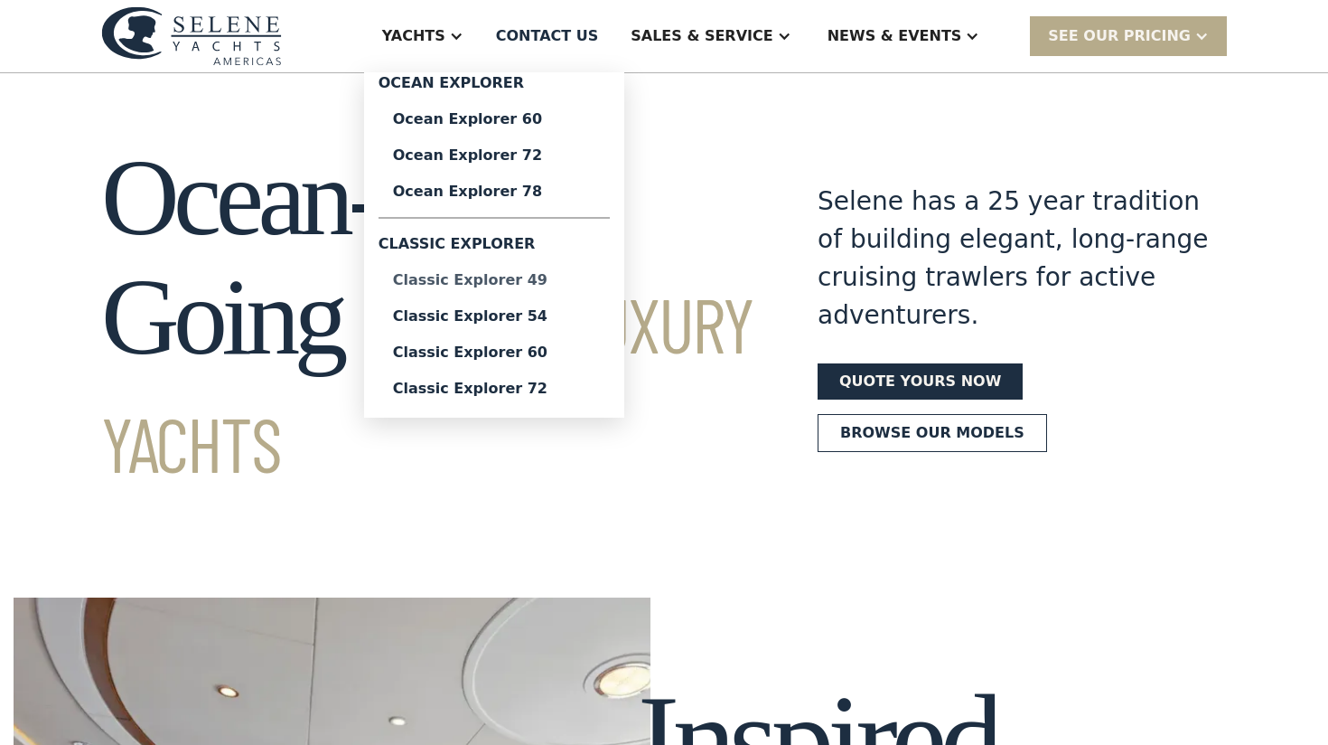
click at [504, 277] on div "Classic Explorer 49" at bounding box center [494, 280] width 202 height 14
click at [512, 319] on div "Classic Explorer 54" at bounding box center [494, 316] width 202 height 14
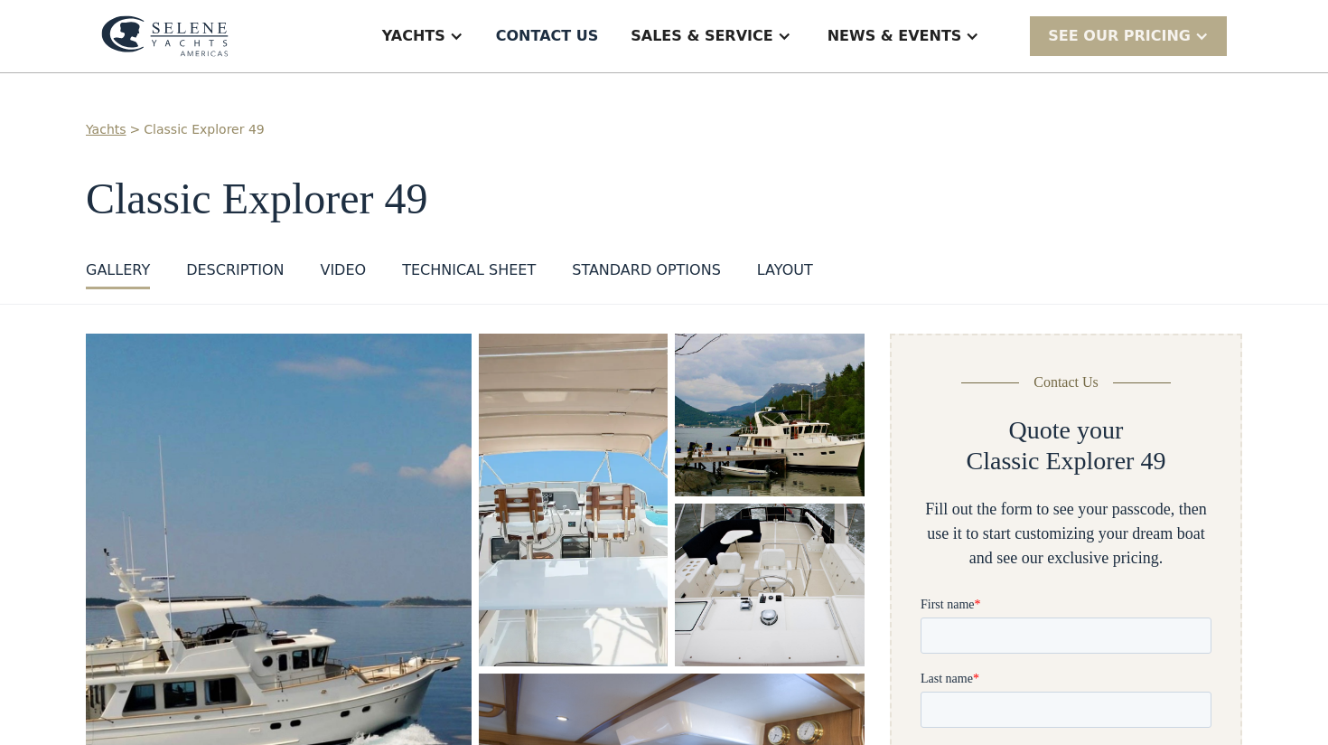
click at [349, 478] on img "open lightbox" at bounding box center [278, 642] width 390 height 624
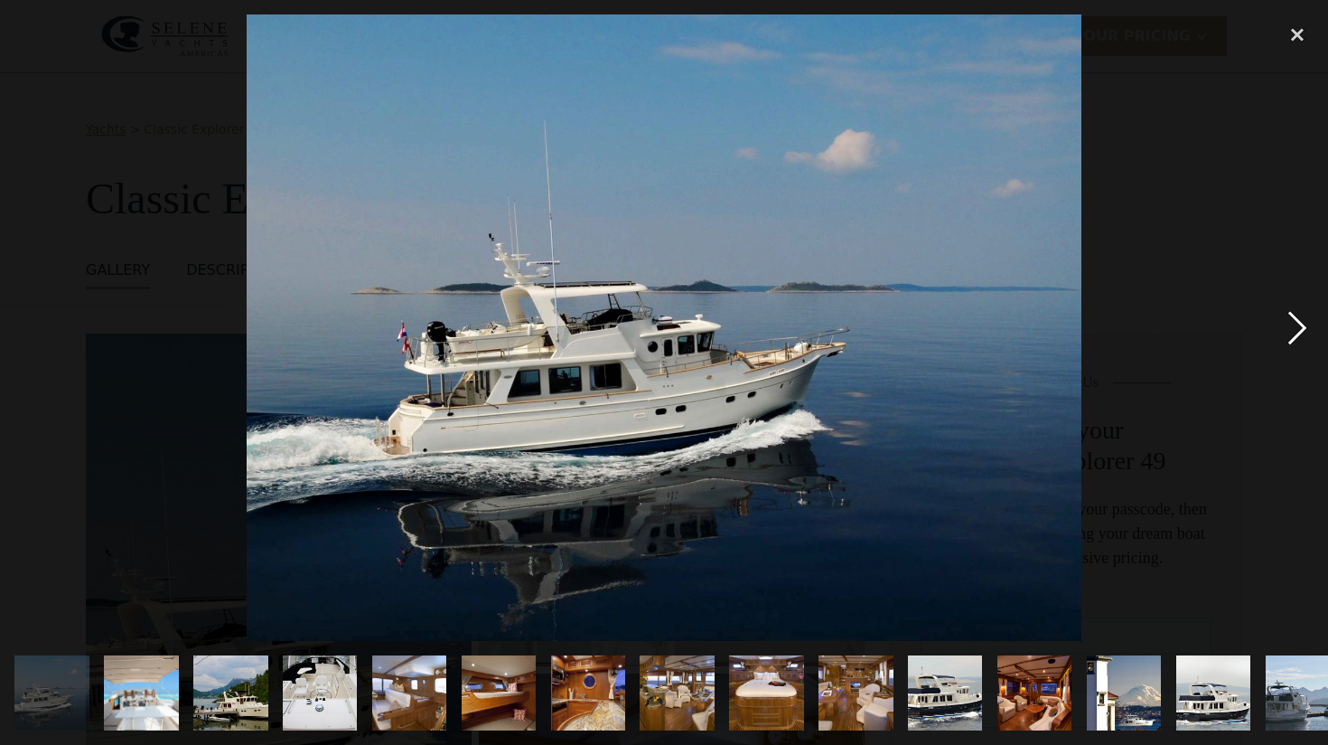
click at [1299, 322] on div "next image" at bounding box center [1297, 326] width 61 height 625
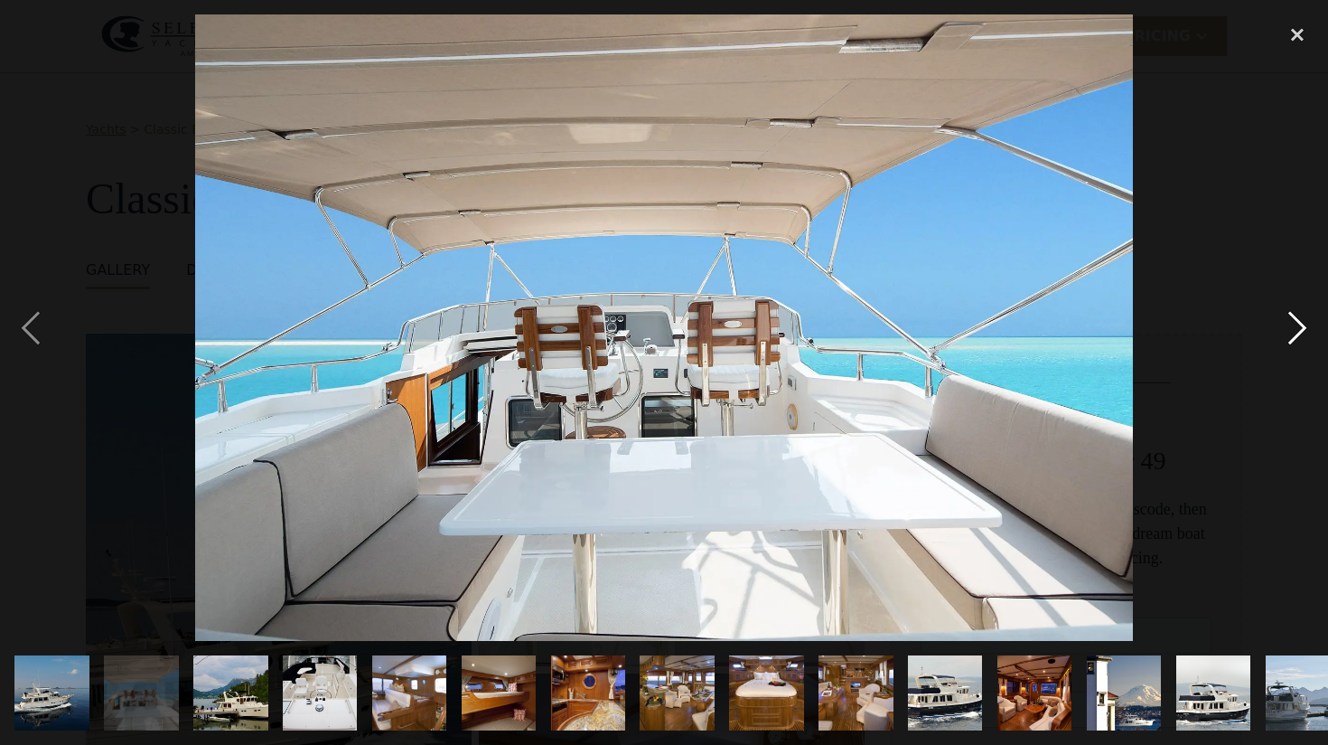
click at [1299, 322] on div "next image" at bounding box center [1297, 326] width 61 height 625
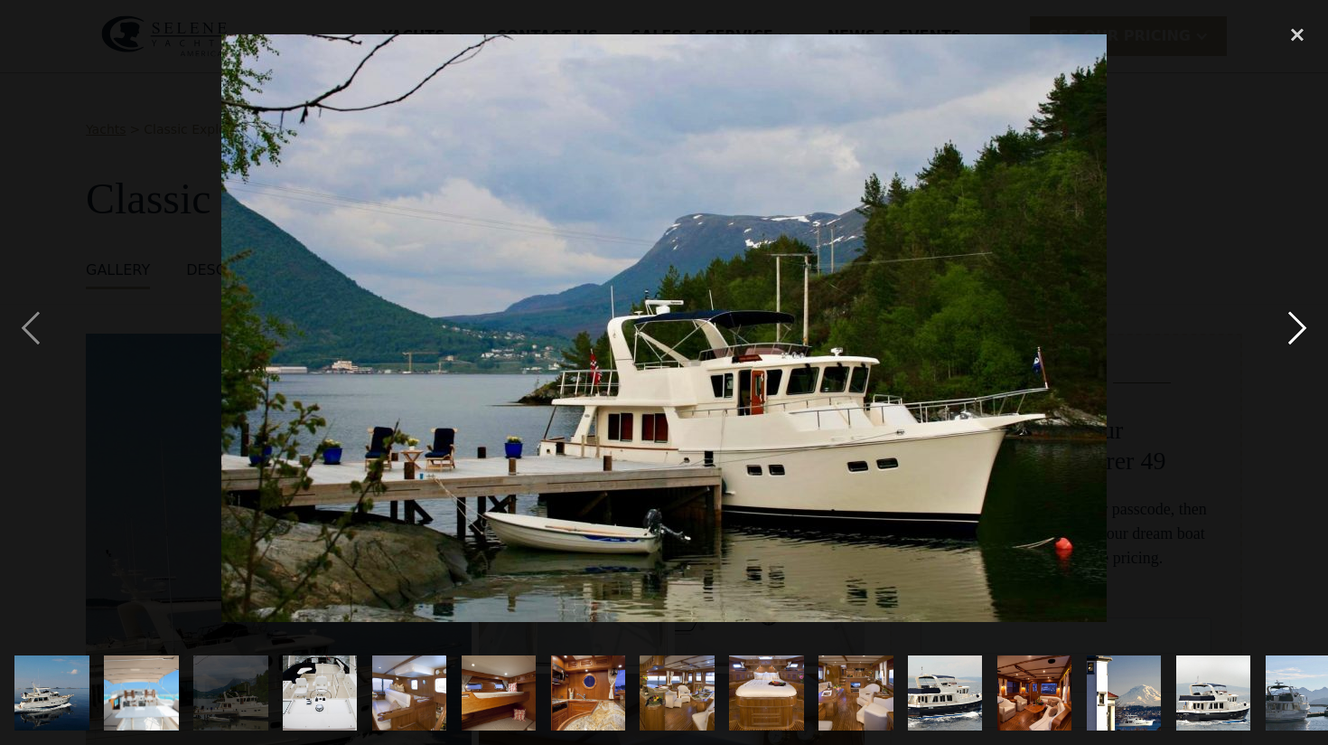
click at [1299, 322] on div "next image" at bounding box center [1297, 326] width 61 height 625
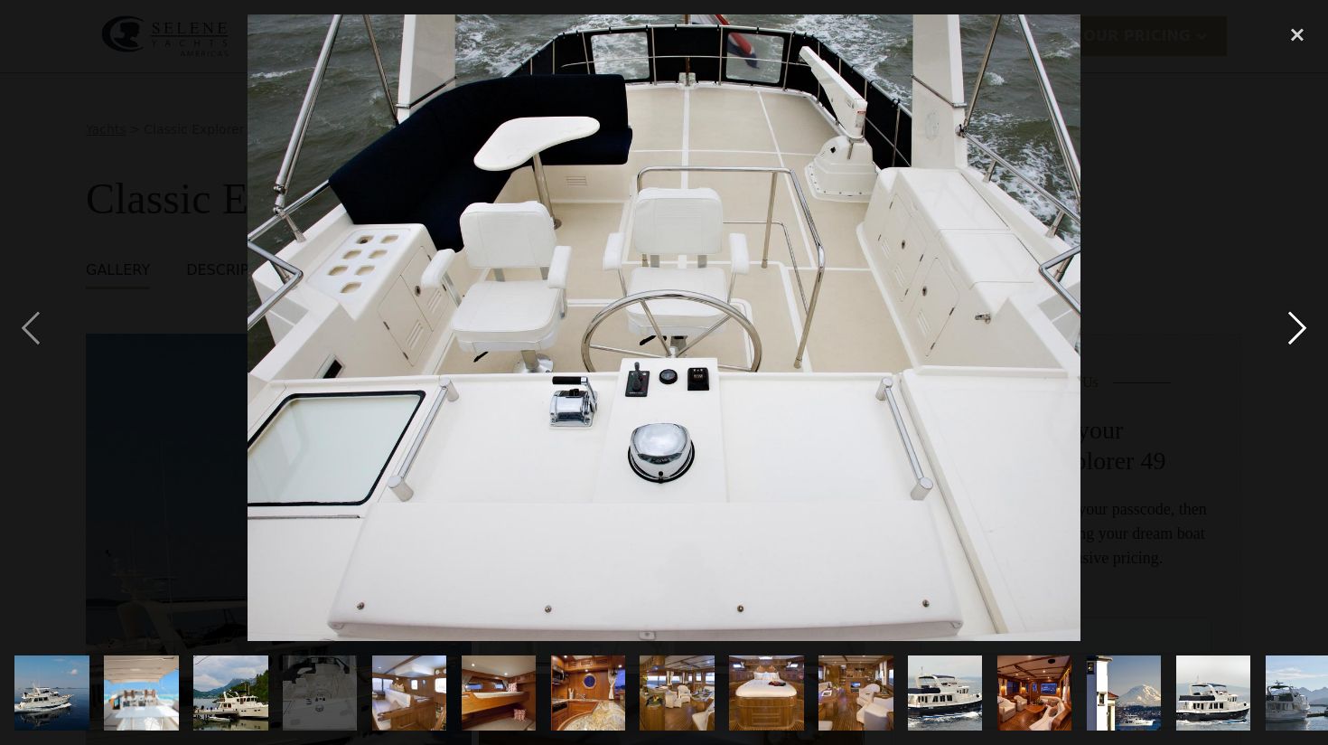
click at [1299, 322] on div "next image" at bounding box center [1297, 326] width 61 height 625
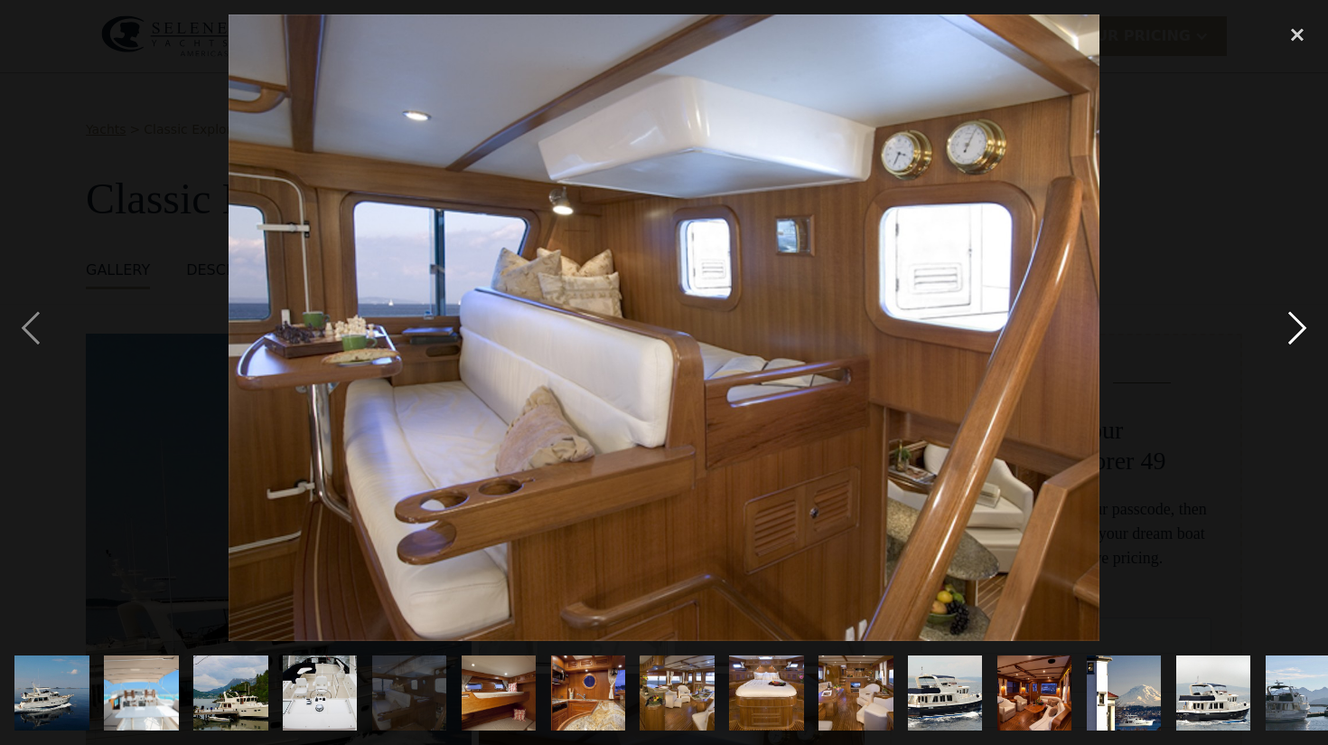
click at [1299, 322] on div "next image" at bounding box center [1297, 326] width 61 height 625
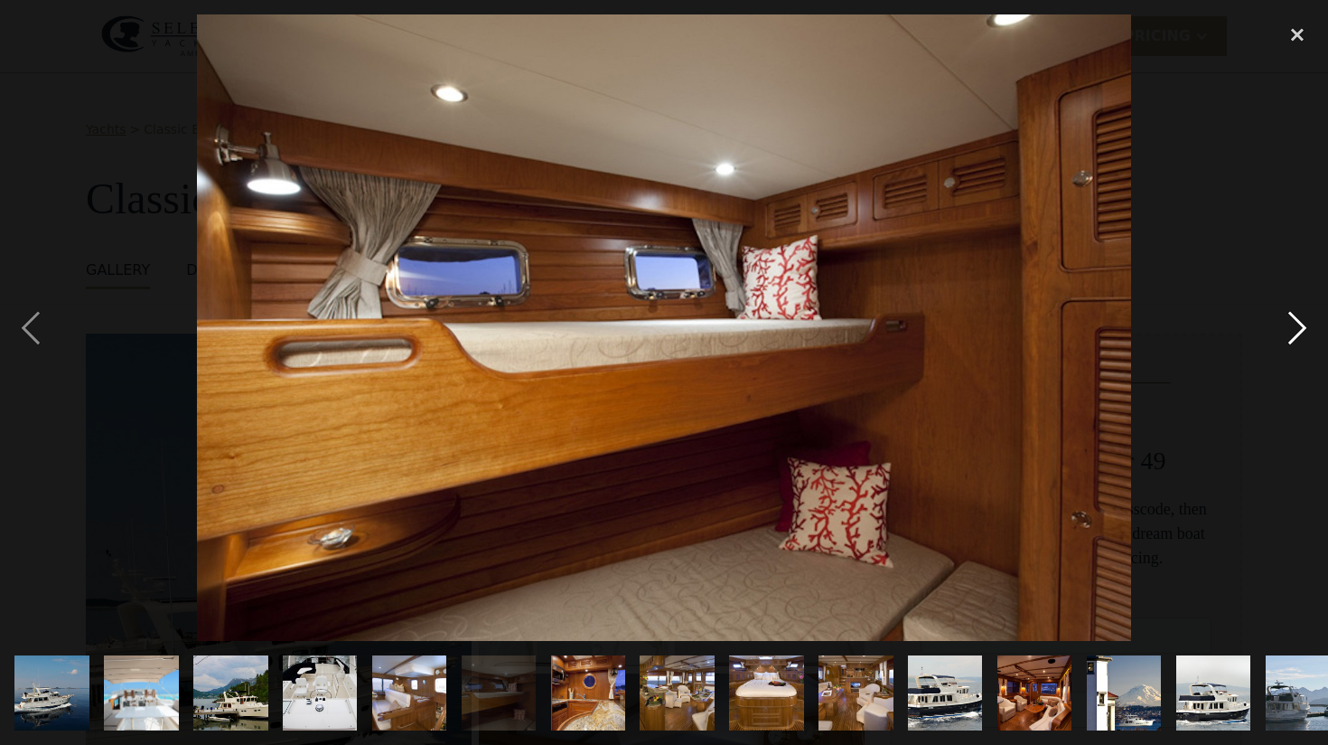
click at [1299, 322] on div "next image" at bounding box center [1297, 326] width 61 height 625
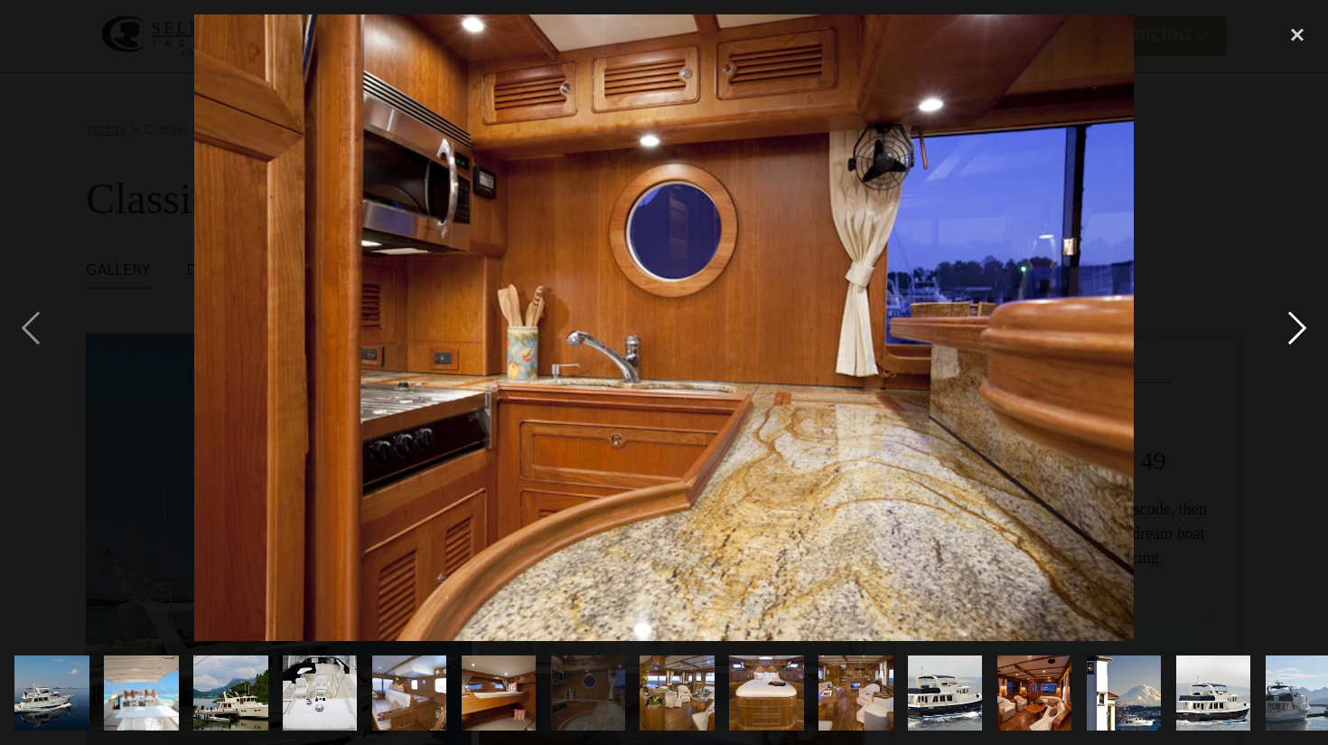
click at [1299, 322] on div "next image" at bounding box center [1297, 326] width 61 height 625
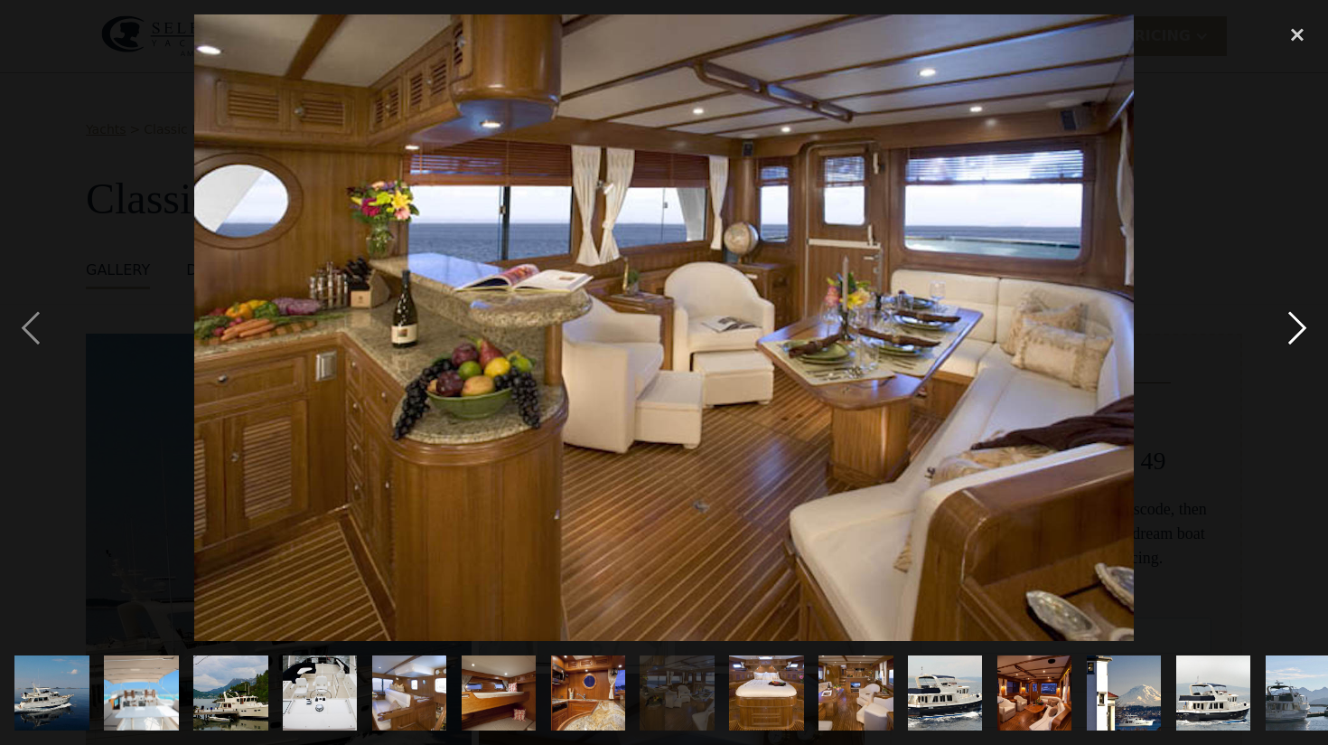
click at [1299, 322] on div "next image" at bounding box center [1297, 326] width 61 height 625
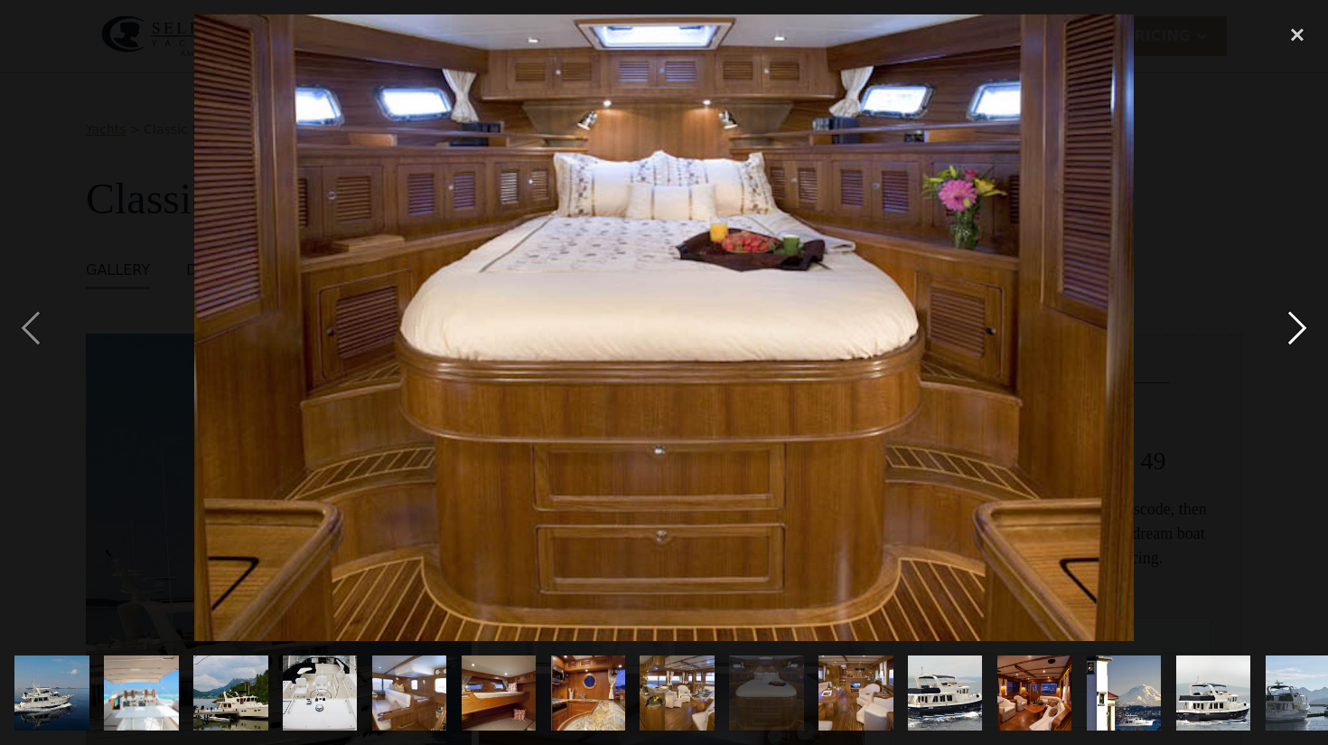
click at [1299, 322] on div "next image" at bounding box center [1297, 326] width 61 height 625
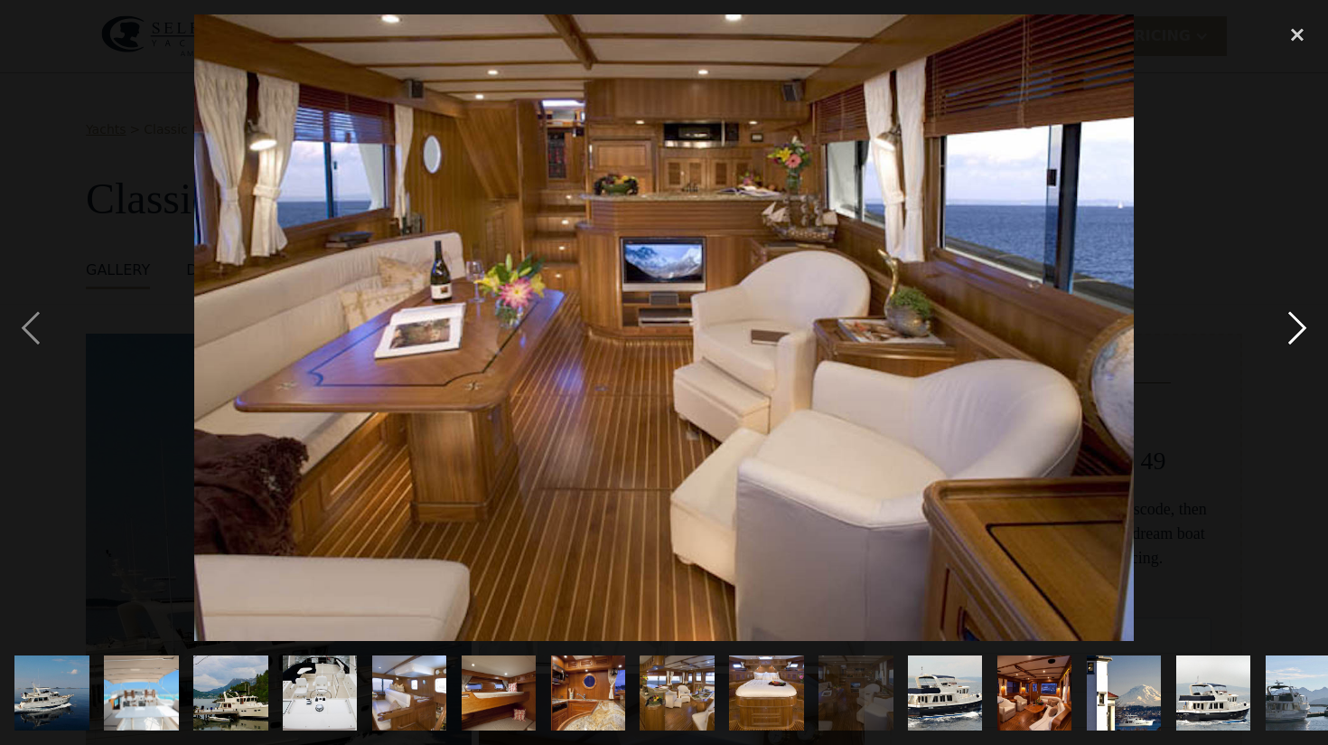
click at [1299, 322] on div "next image" at bounding box center [1297, 326] width 61 height 625
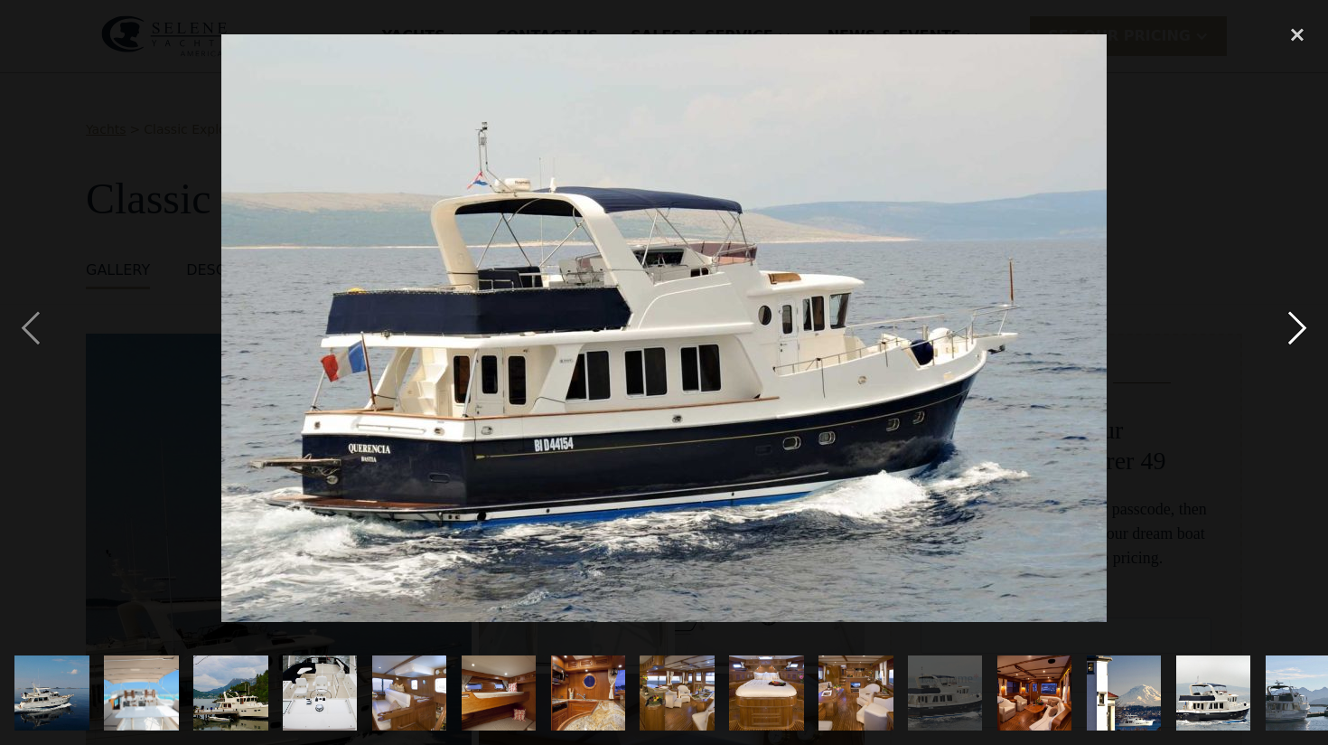
click at [1299, 322] on div "next image" at bounding box center [1297, 326] width 61 height 625
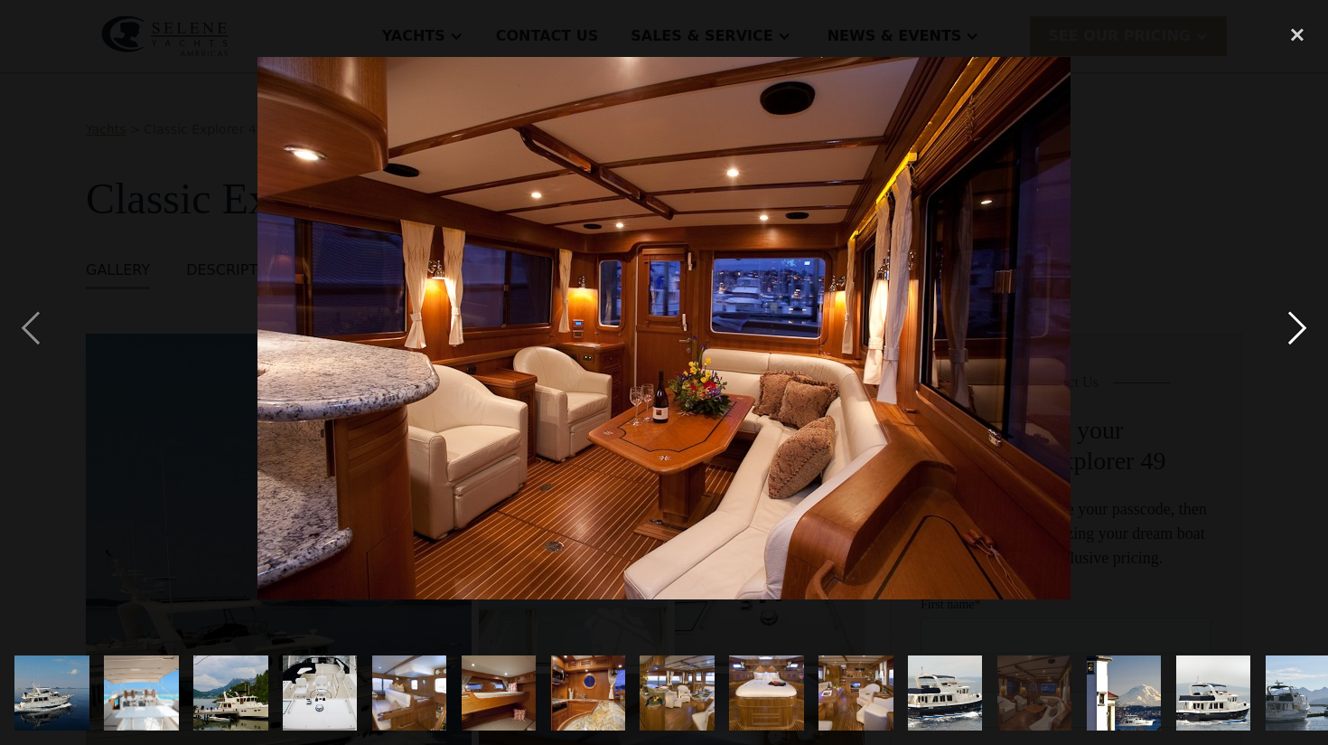
click at [1299, 322] on div "next image" at bounding box center [1297, 326] width 61 height 625
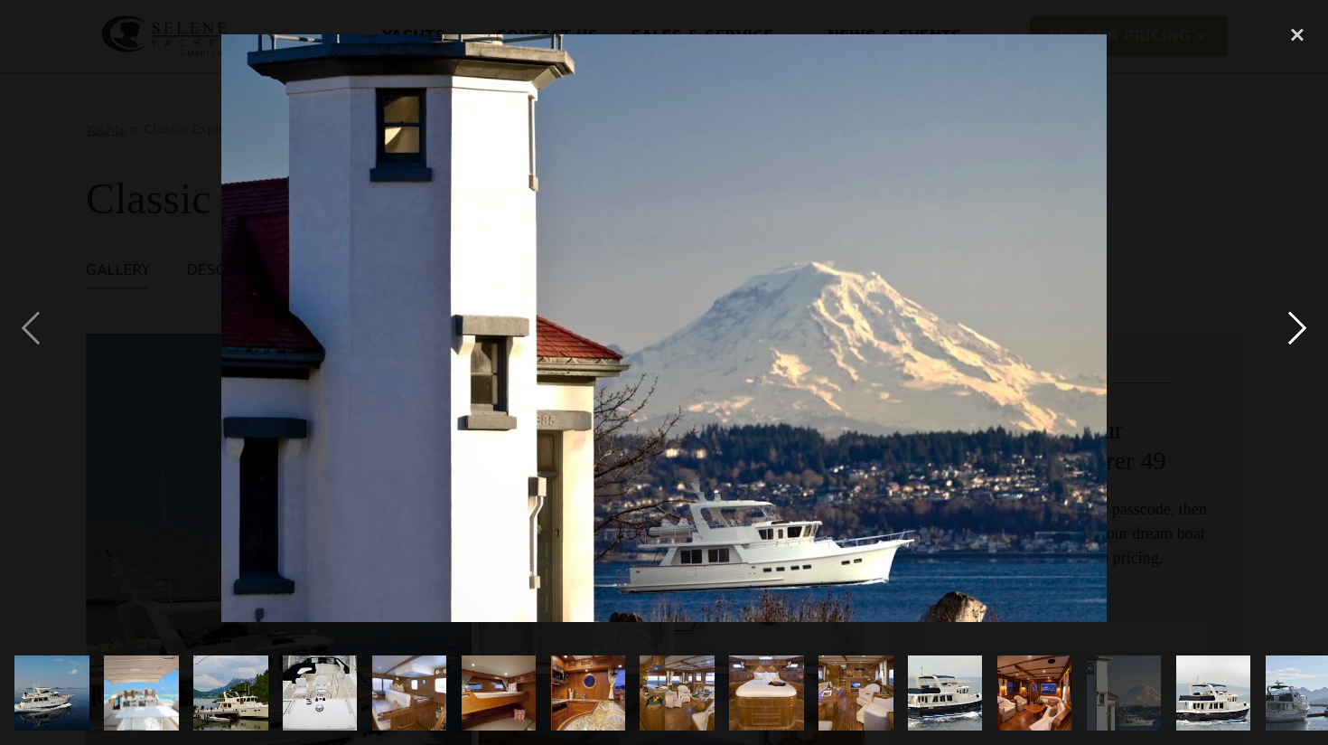
click at [1299, 322] on div "next image" at bounding box center [1297, 326] width 61 height 625
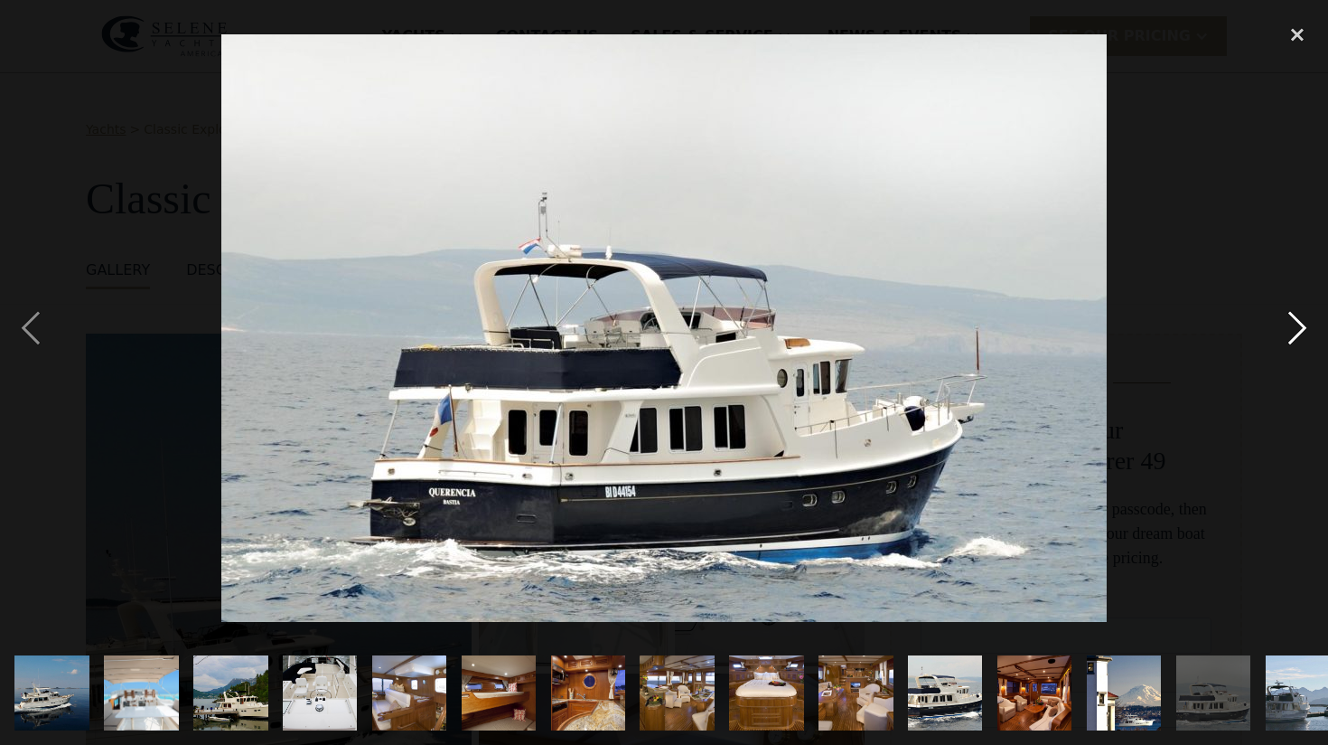
click at [1299, 322] on div "next image" at bounding box center [1297, 326] width 61 height 625
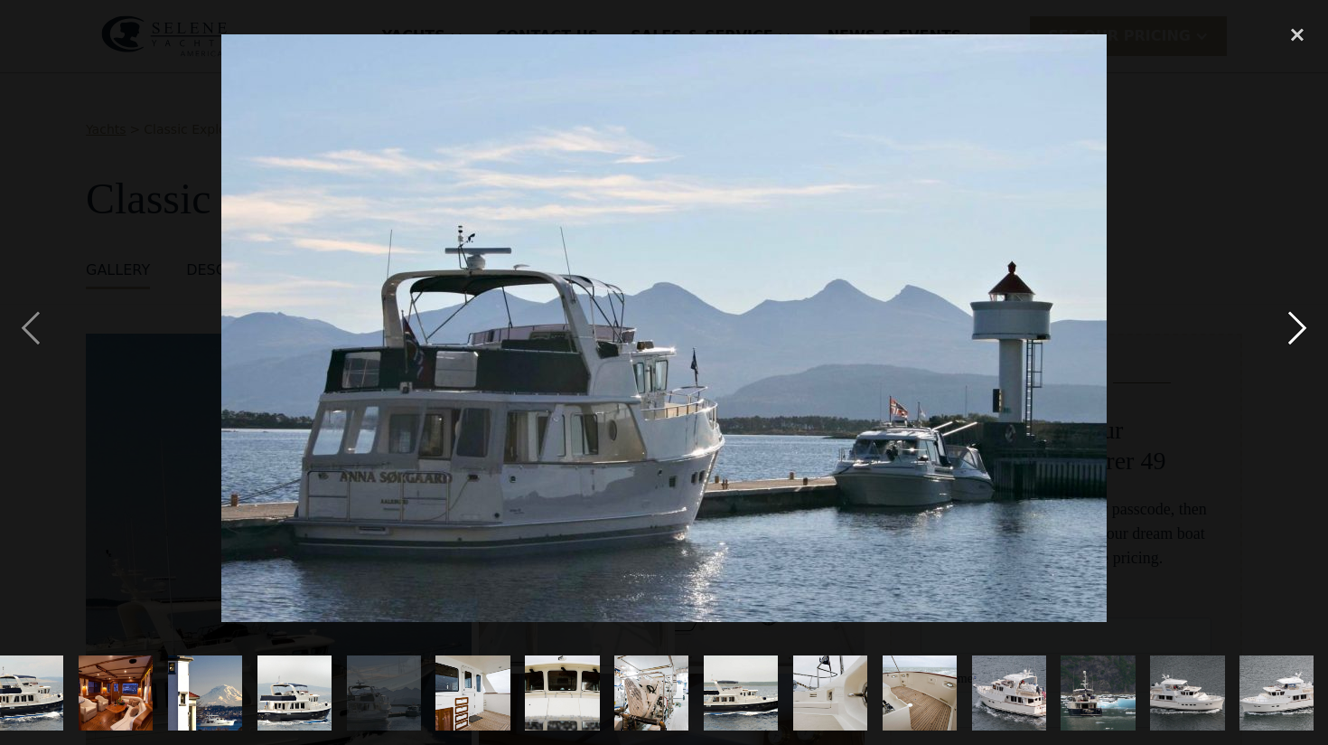
scroll to position [0, 920]
click at [1298, 35] on div "close lightbox" at bounding box center [1297, 34] width 61 height 40
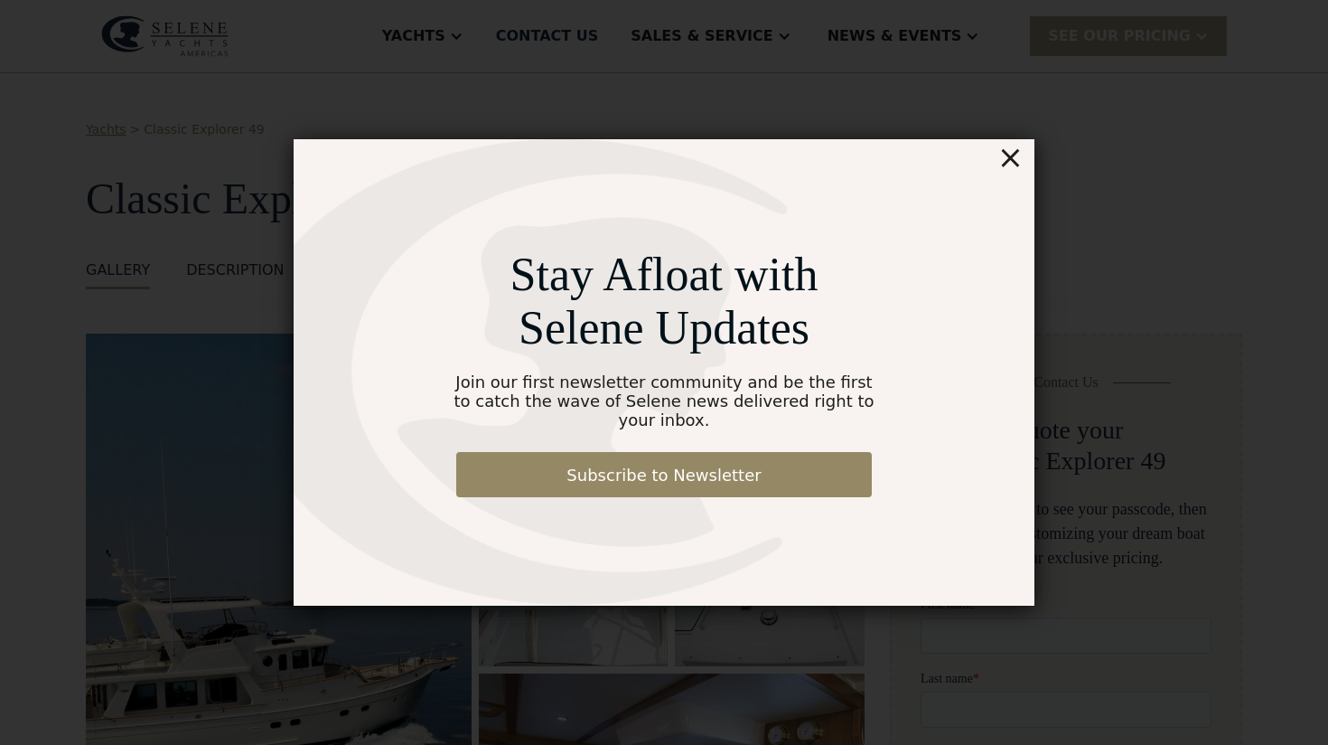
scroll to position [0, 0]
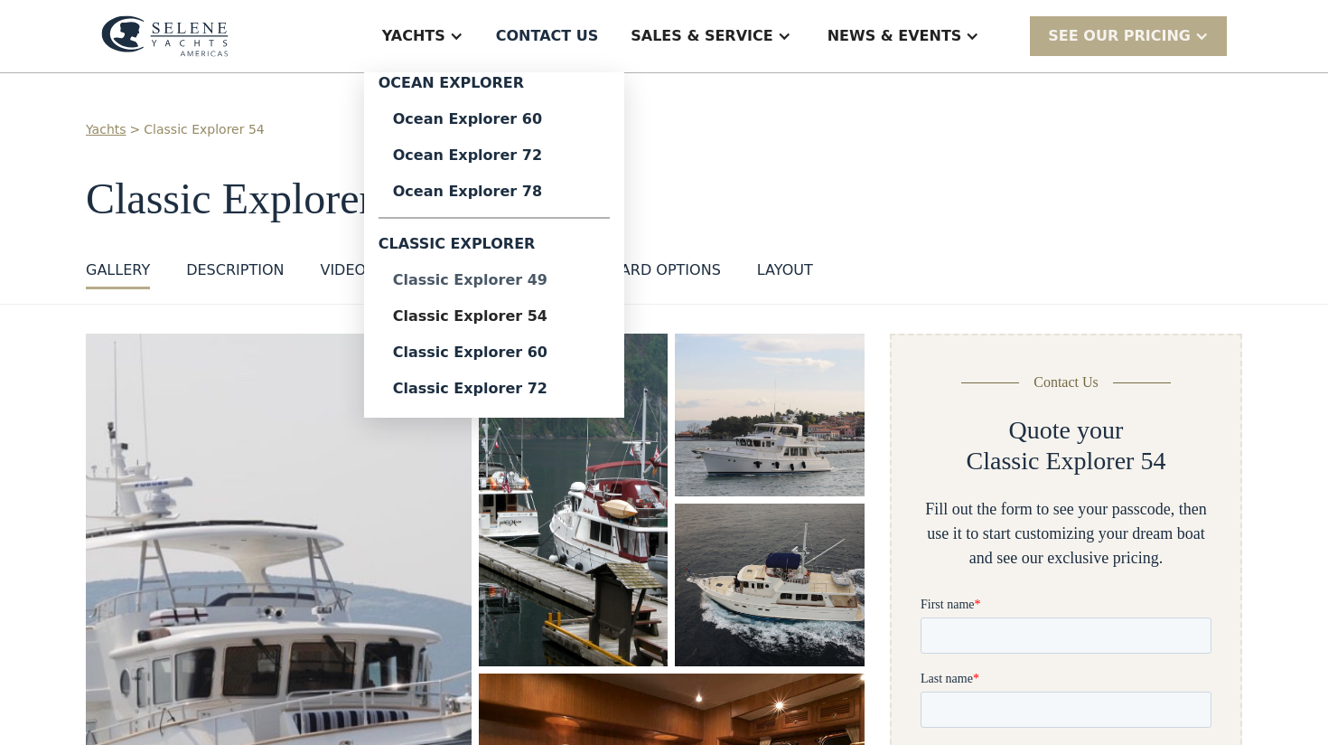
click at [515, 285] on div "Classic Explorer 49" at bounding box center [494, 280] width 202 height 14
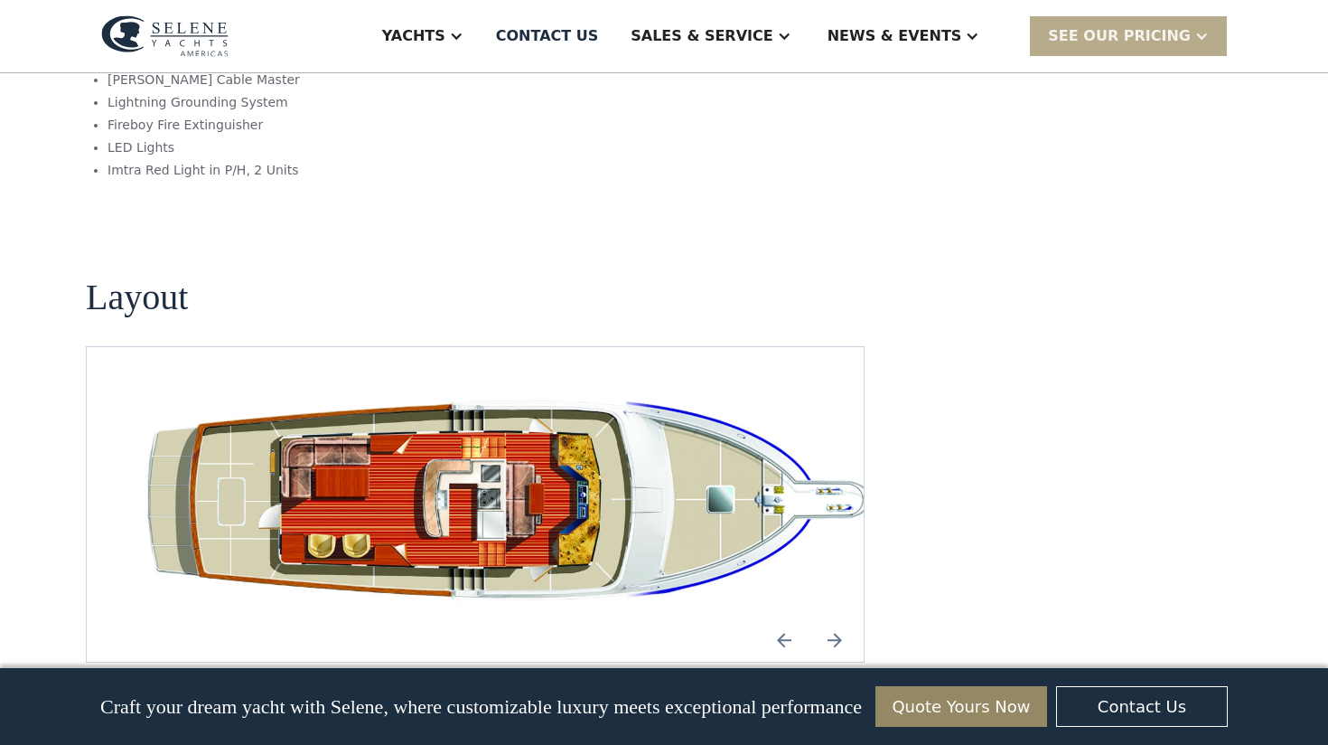
scroll to position [3316, 0]
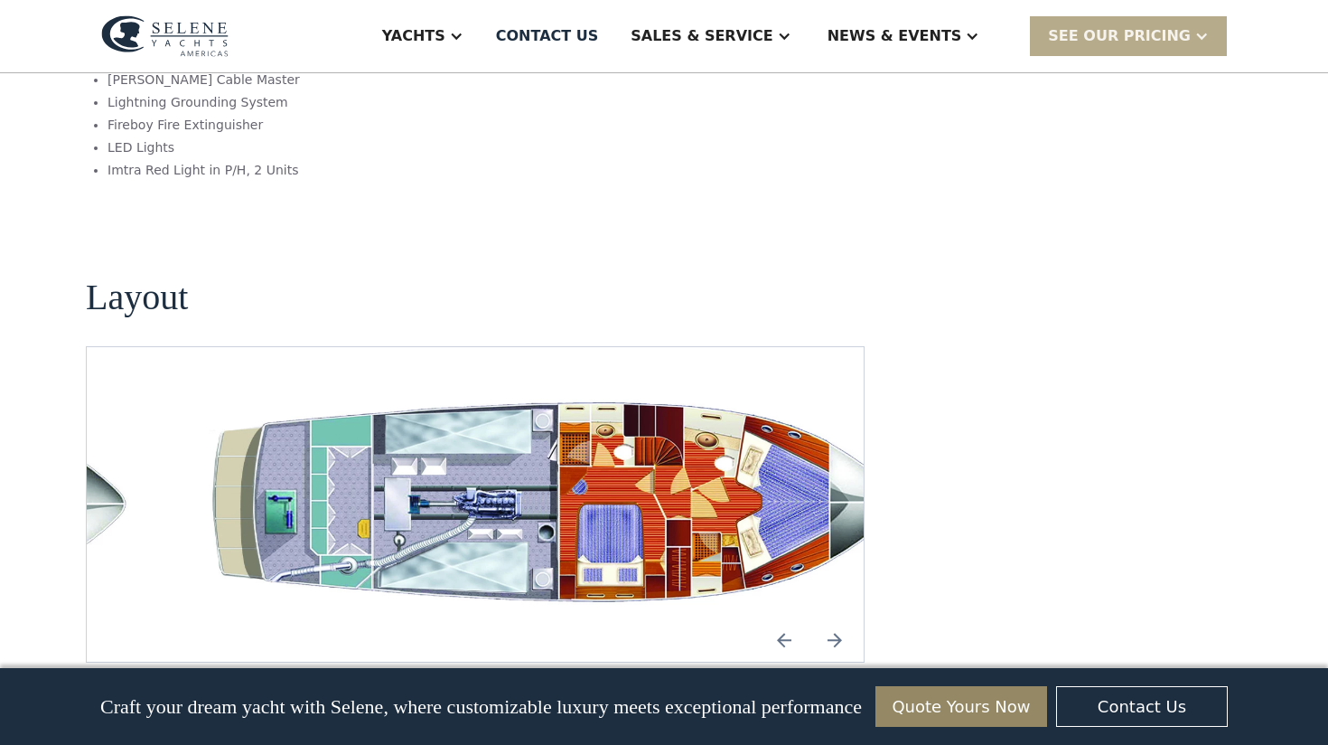
click at [832, 618] on img "Next slide" at bounding box center [834, 639] width 43 height 43
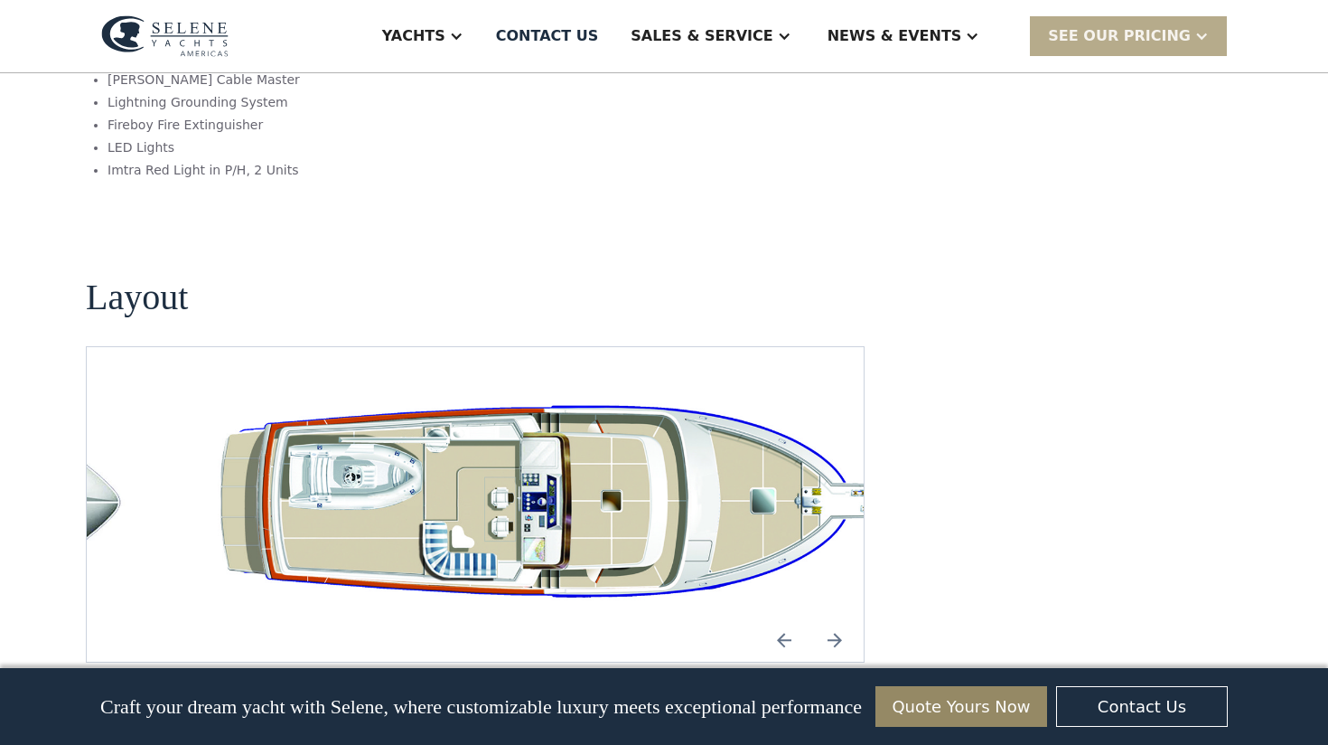
click at [832, 618] on img "Next slide" at bounding box center [834, 639] width 43 height 43
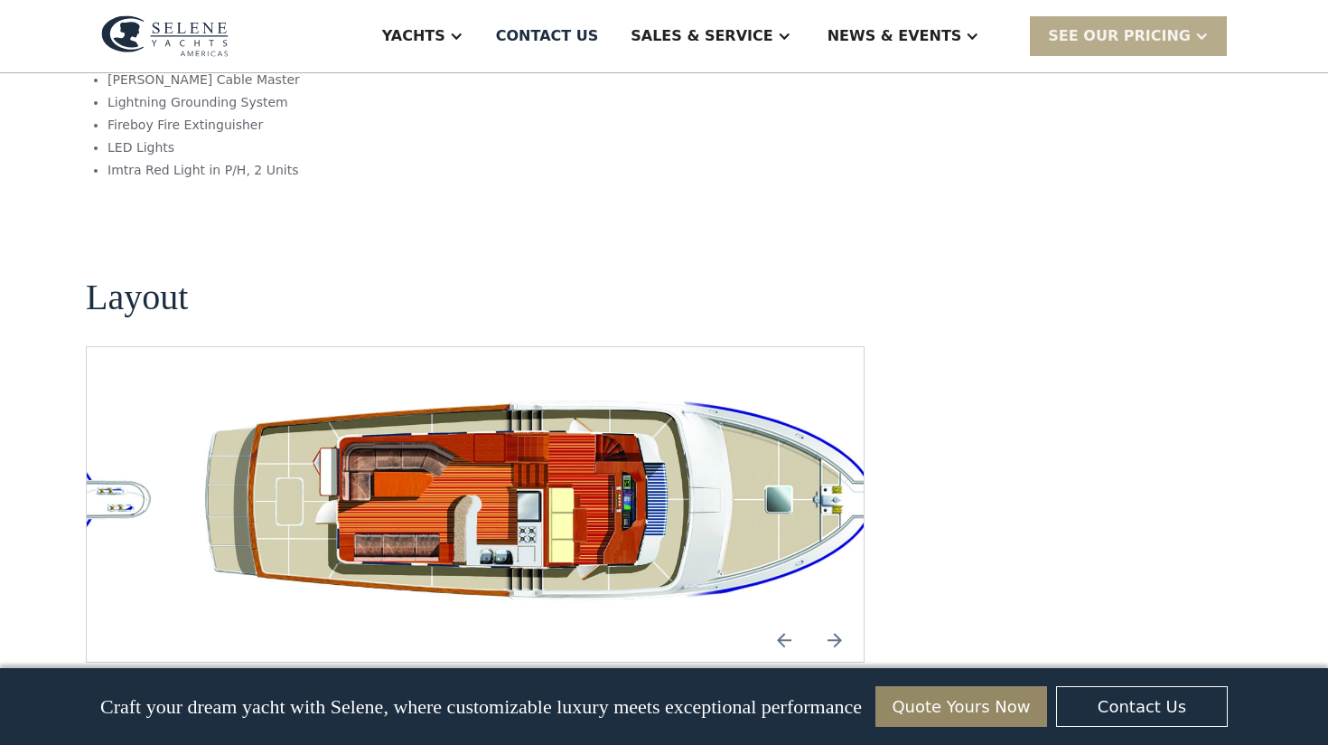
click at [785, 618] on img "Previous slide" at bounding box center [784, 639] width 43 height 43
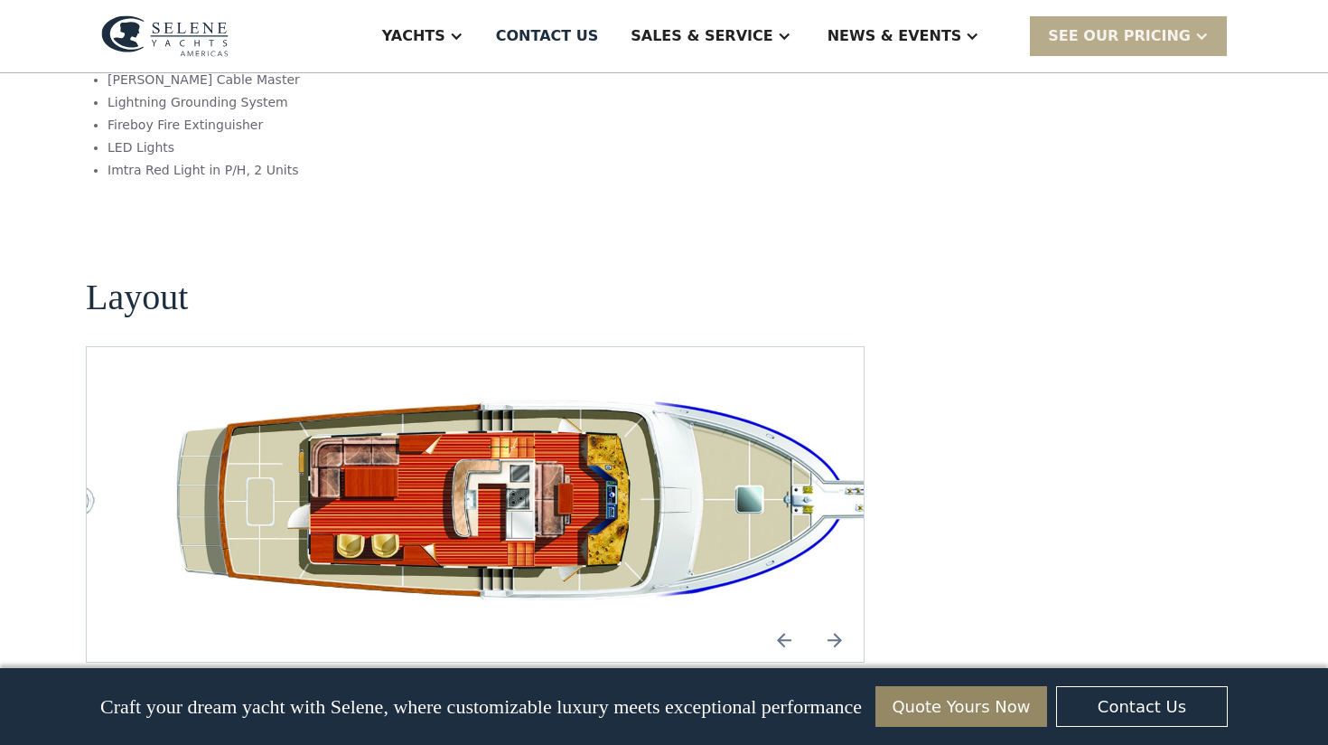
click at [837, 618] on img "Next slide" at bounding box center [834, 639] width 43 height 43
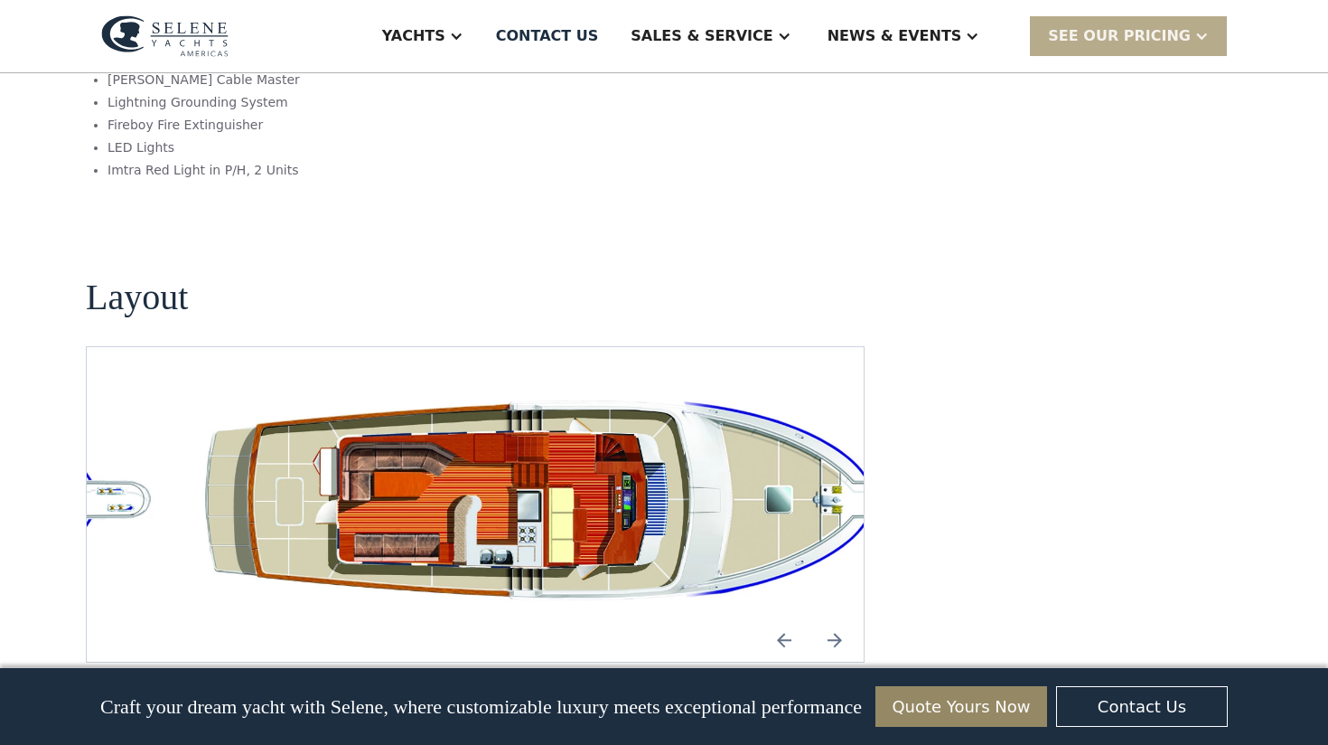
click at [799, 618] on img "Previous slide" at bounding box center [784, 639] width 43 height 43
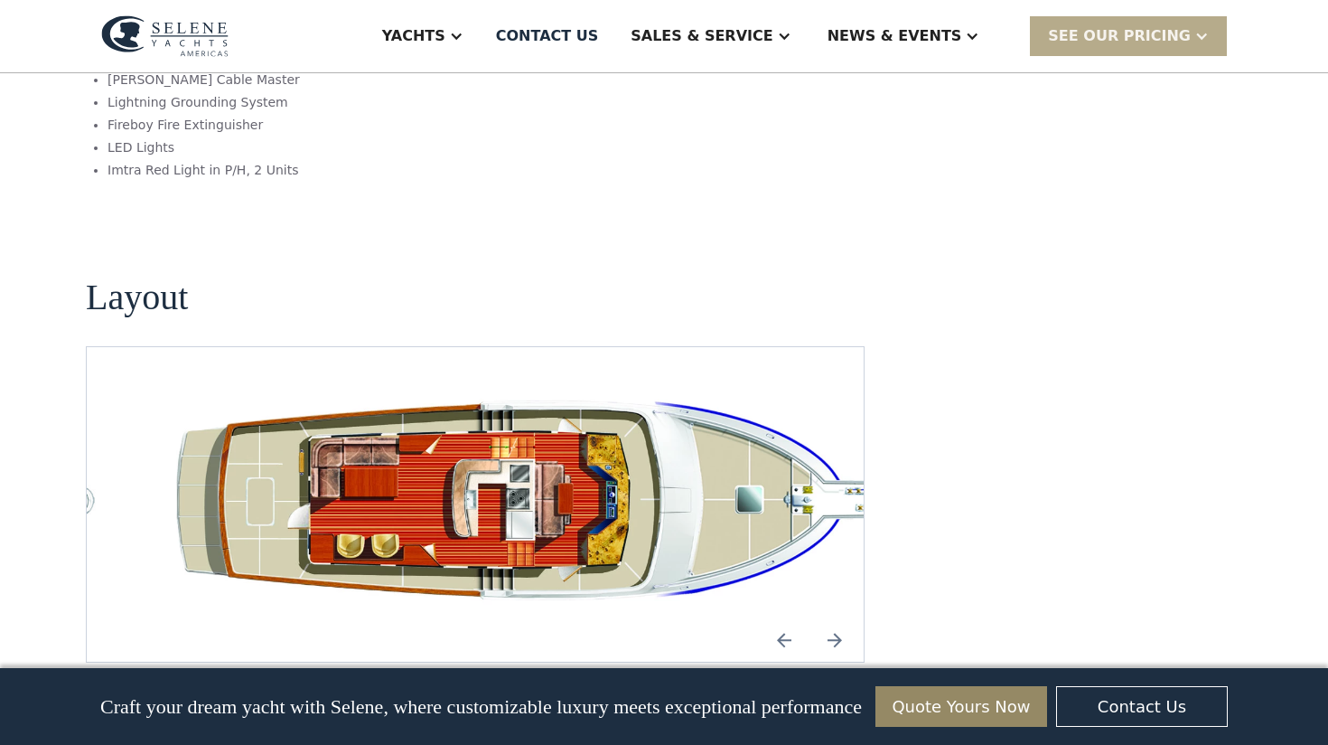
click at [850, 618] on img "Next slide" at bounding box center [834, 639] width 43 height 43
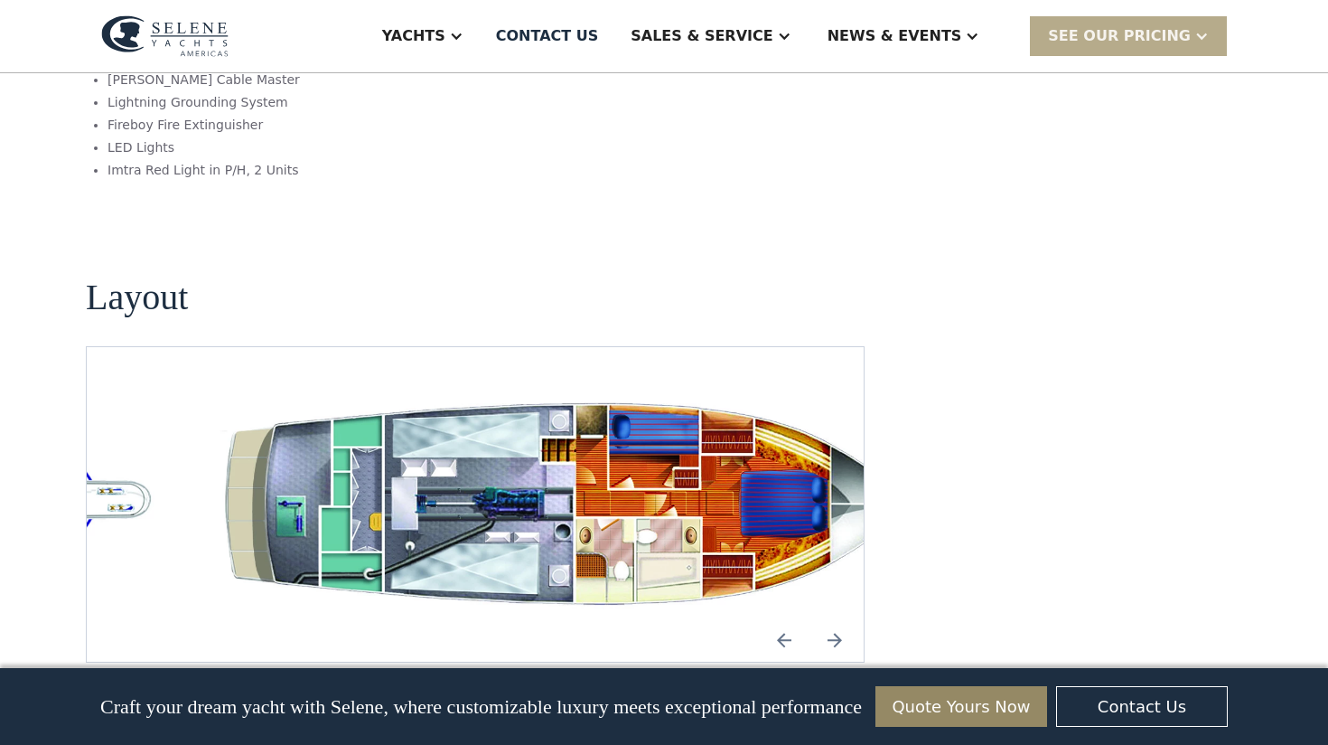
click at [837, 618] on img "Next slide" at bounding box center [834, 639] width 43 height 43
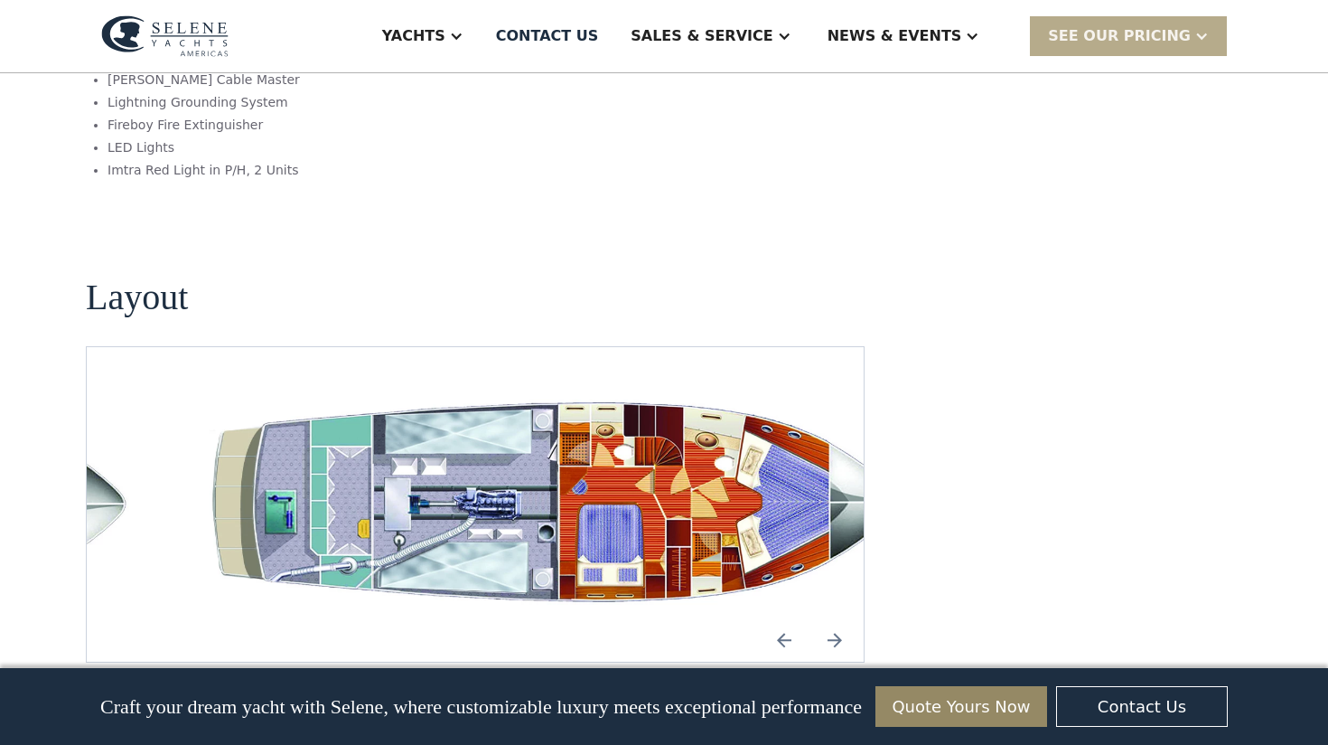
click at [837, 618] on img "Next slide" at bounding box center [834, 639] width 43 height 43
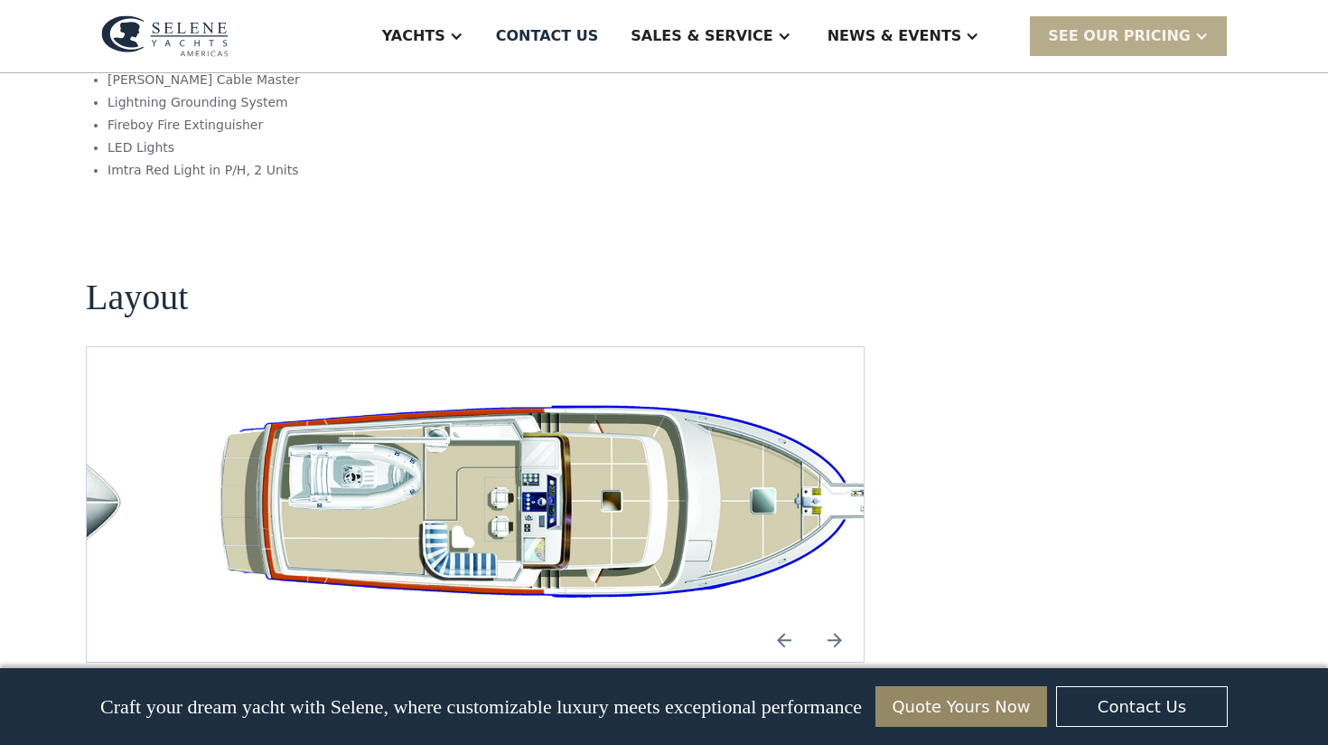
click at [773, 618] on img "Previous slide" at bounding box center [784, 639] width 43 height 43
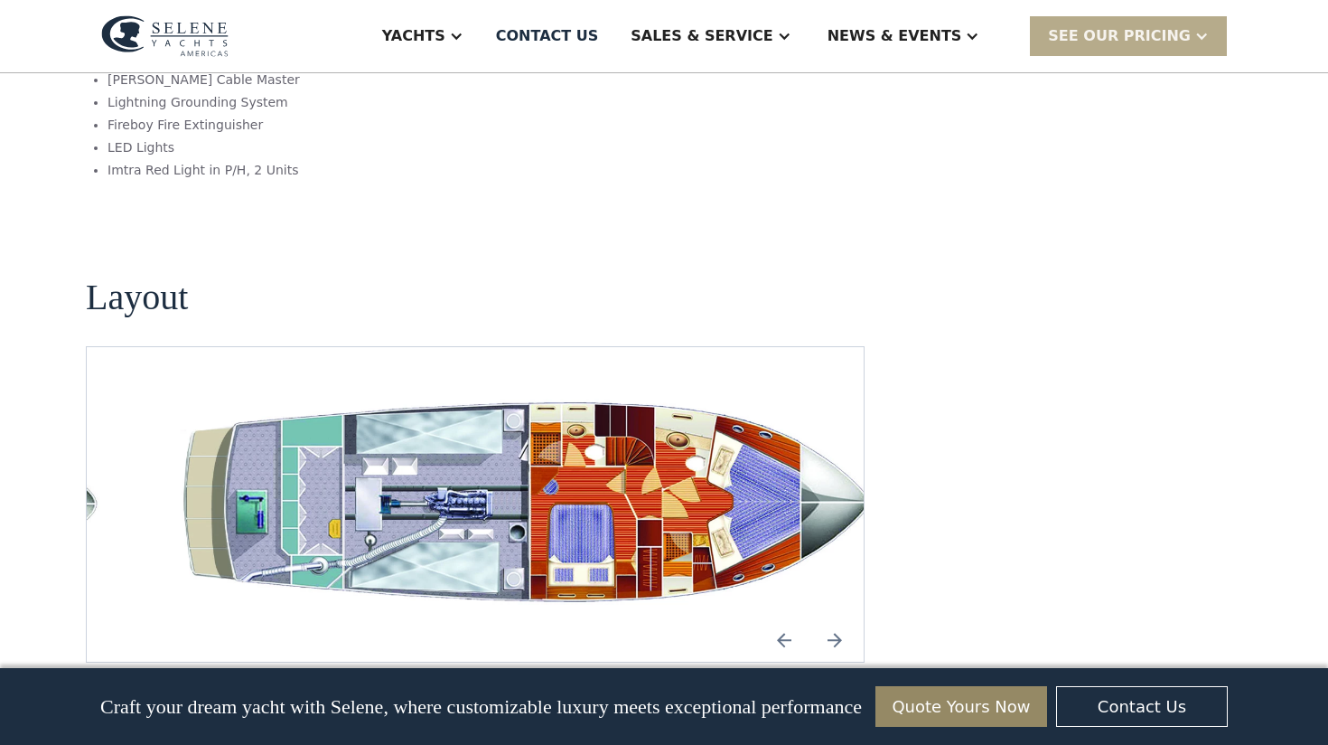
click at [773, 618] on img "Previous slide" at bounding box center [784, 639] width 43 height 43
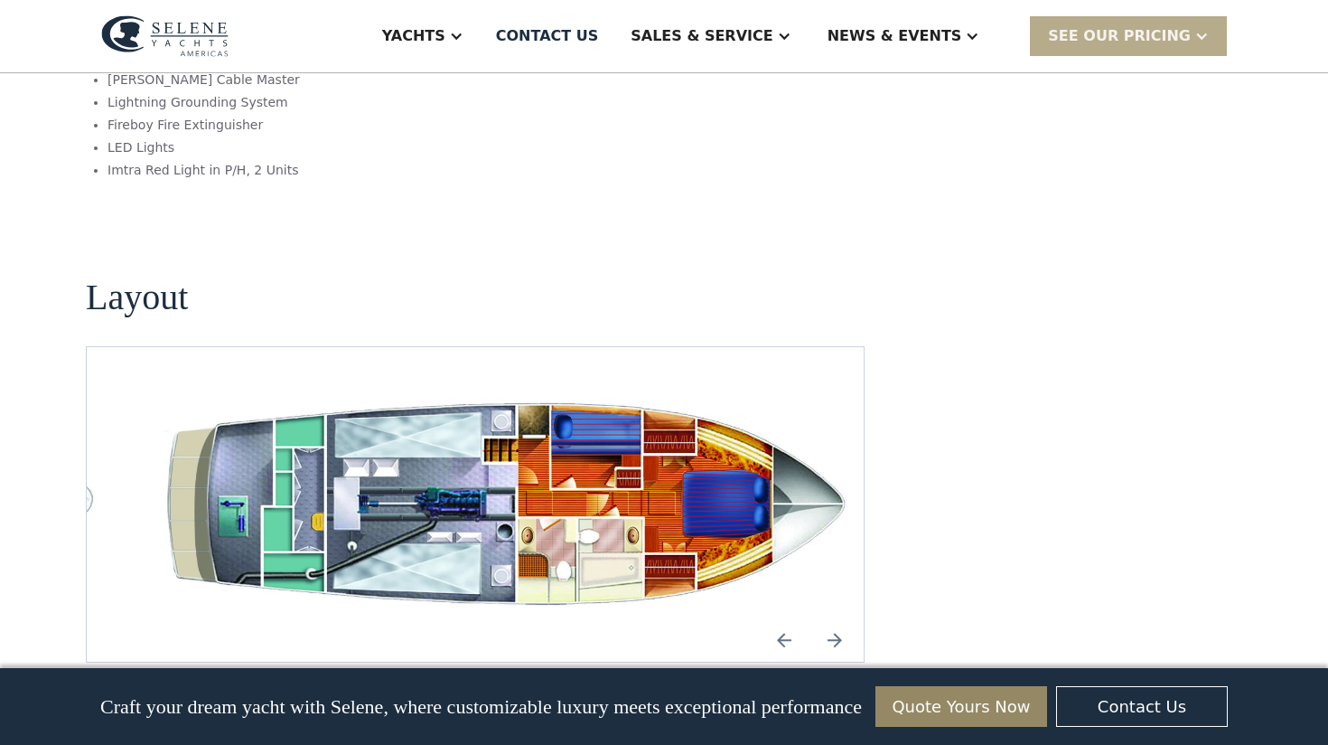
click at [850, 618] on img "Next slide" at bounding box center [834, 639] width 43 height 43
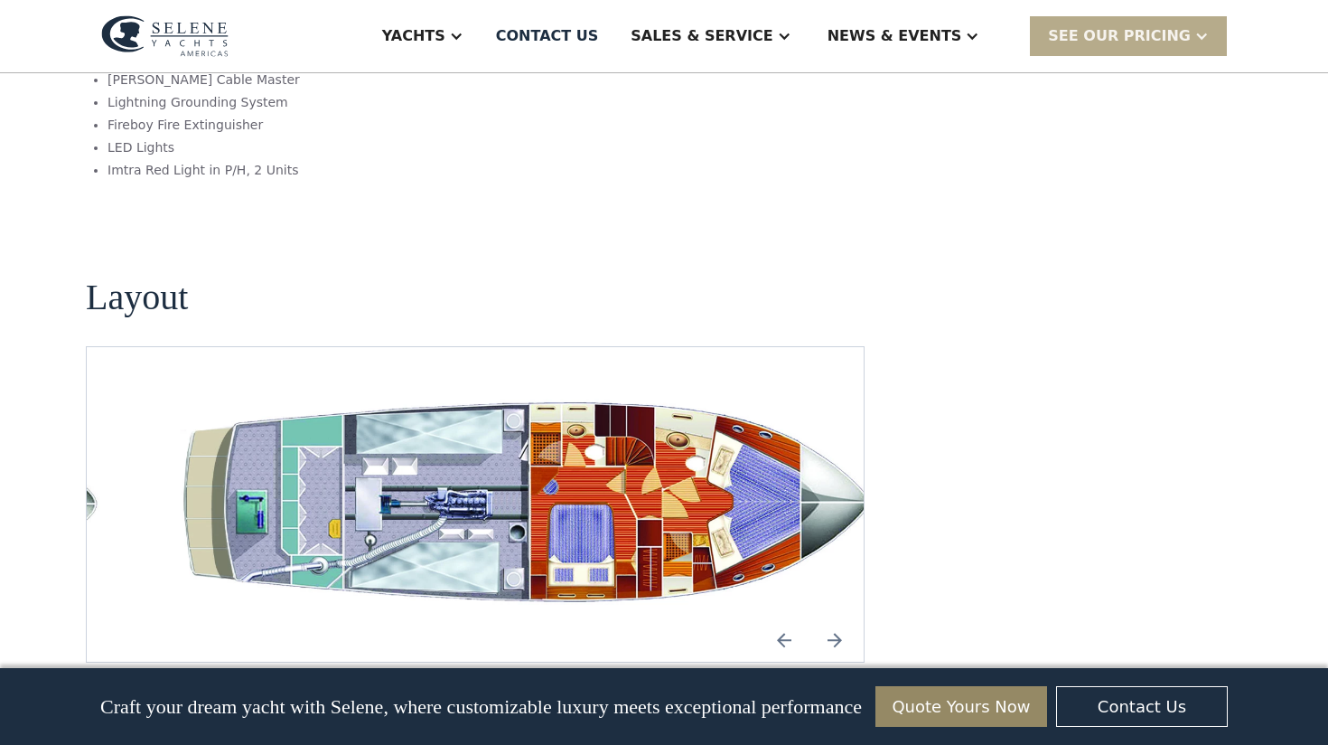
click at [850, 618] on img "Next slide" at bounding box center [834, 639] width 43 height 43
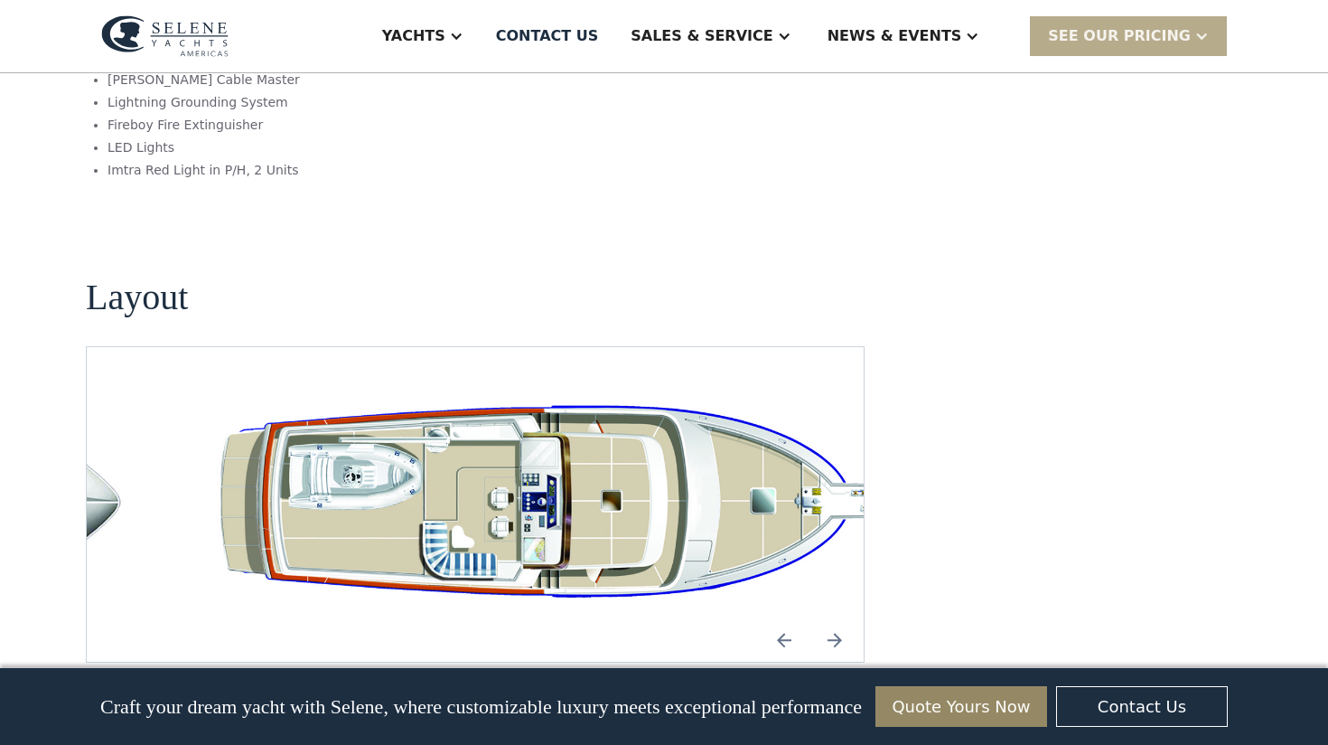
click at [850, 618] on img "Next slide" at bounding box center [834, 639] width 43 height 43
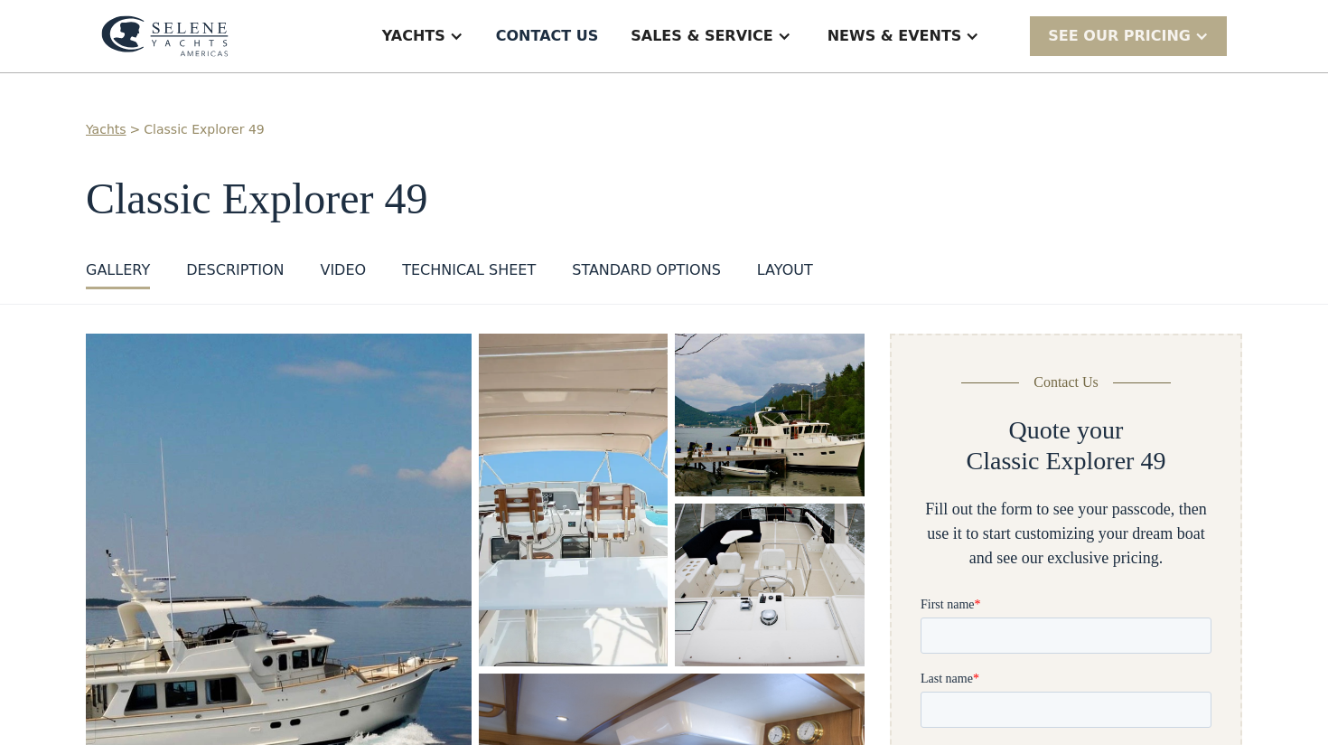
scroll to position [0, 0]
click at [465, 440] on img "open lightbox" at bounding box center [278, 641] width 391 height 625
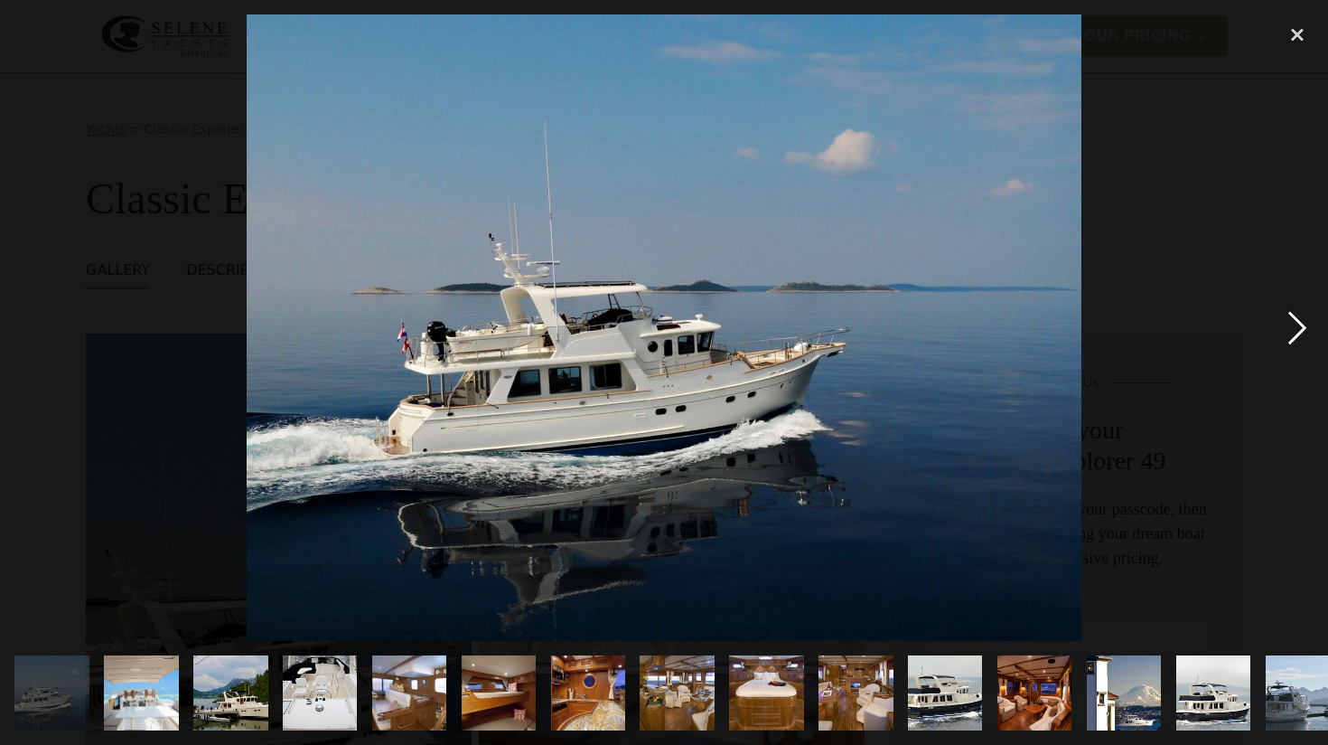
click at [1296, 330] on div "next image" at bounding box center [1297, 326] width 61 height 625
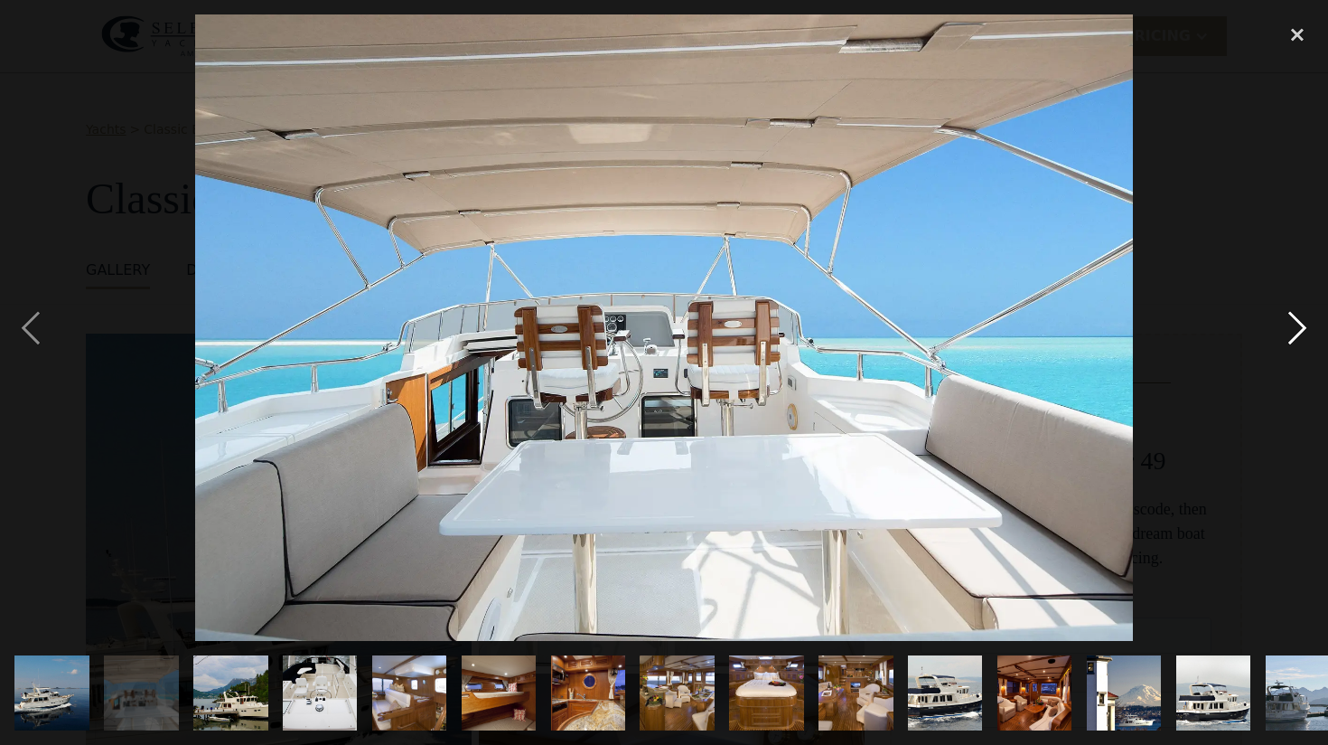
click at [1296, 330] on div "next image" at bounding box center [1297, 326] width 61 height 625
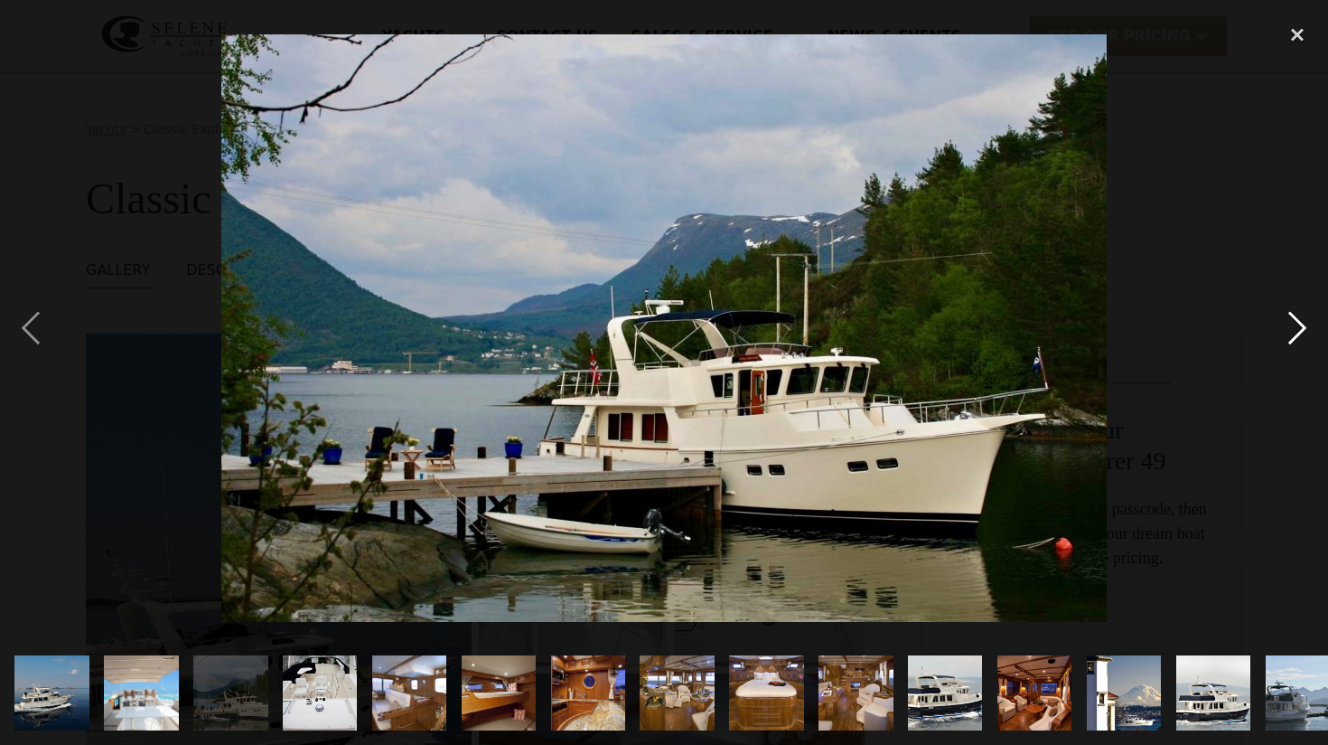
click at [1296, 330] on div "next image" at bounding box center [1297, 326] width 61 height 625
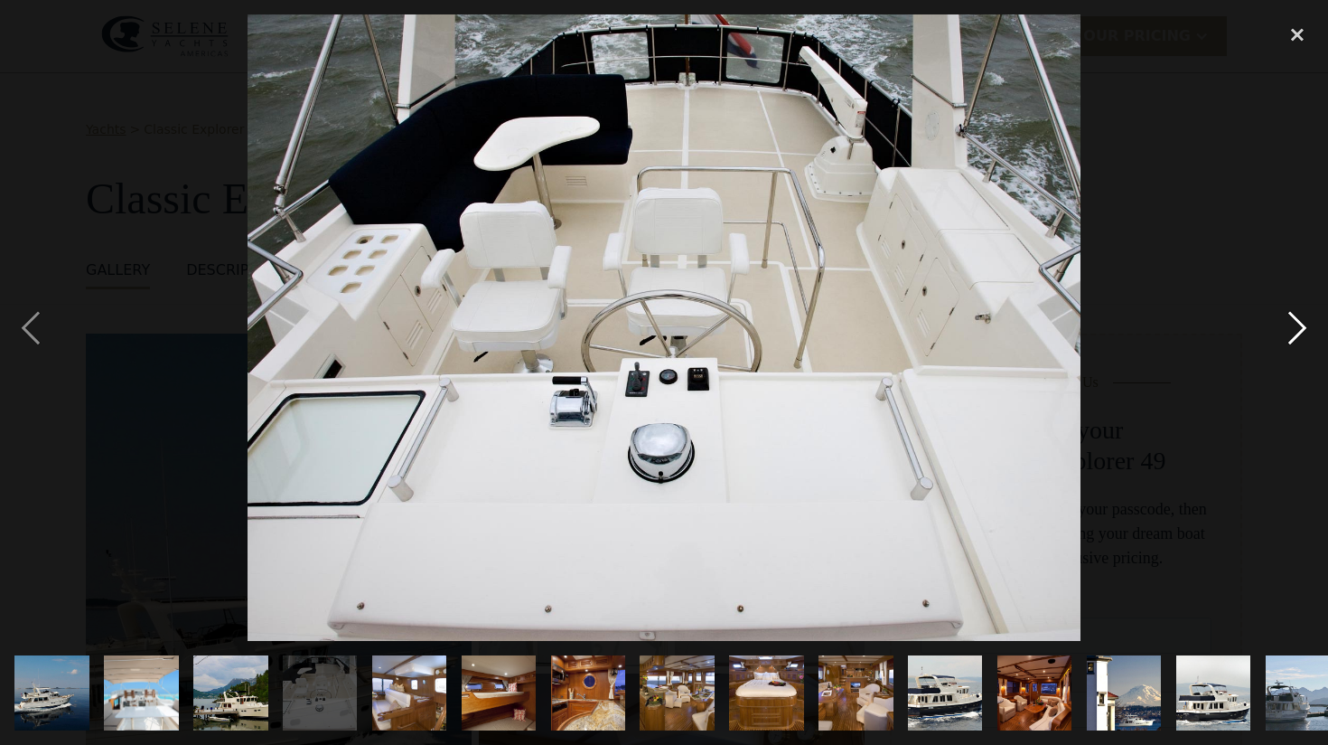
click at [1296, 330] on div "next image" at bounding box center [1297, 326] width 61 height 625
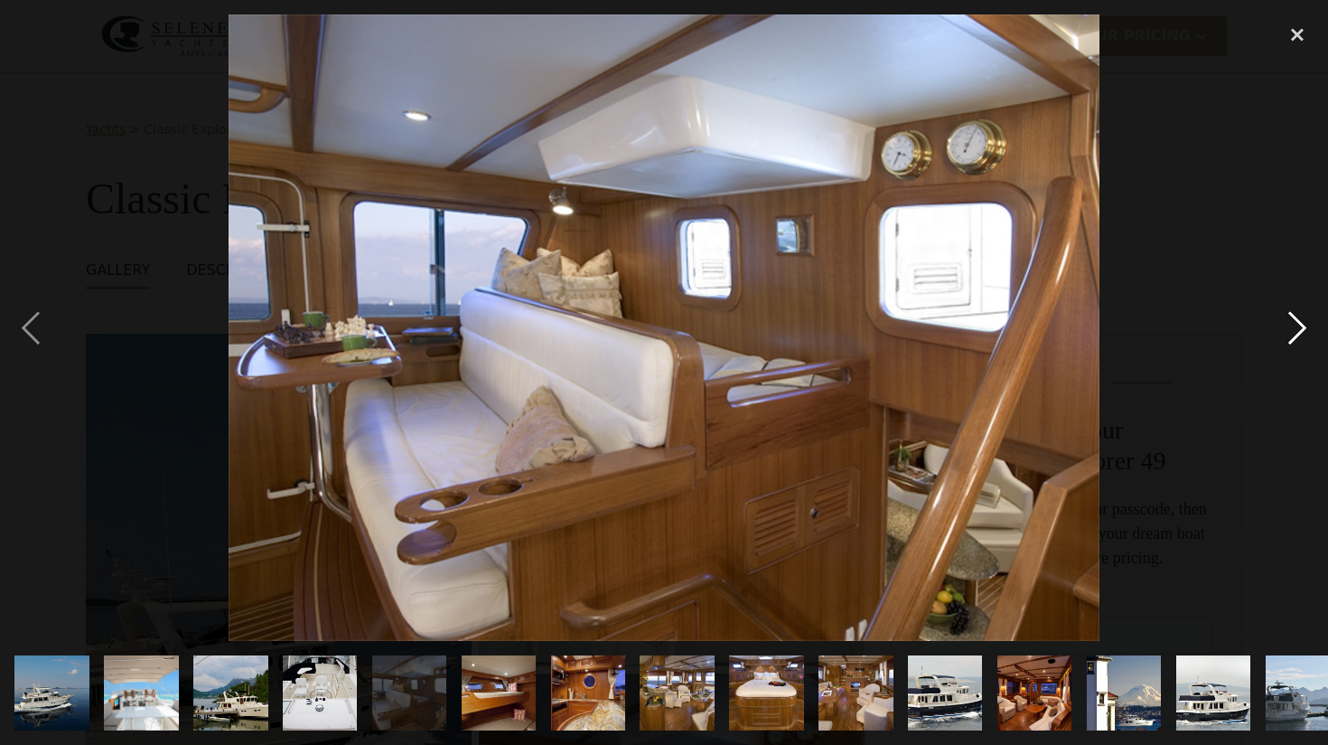
click at [1296, 330] on div "next image" at bounding box center [1297, 326] width 61 height 625
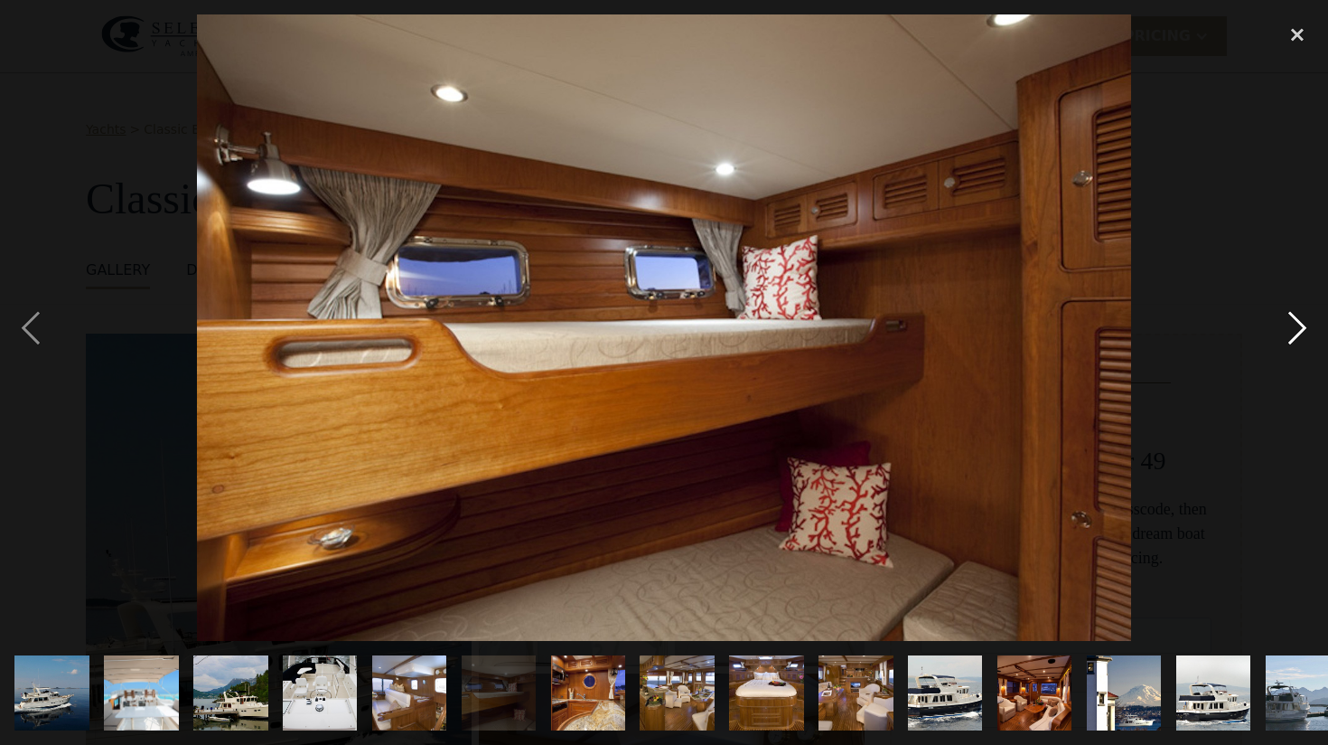
click at [1296, 330] on div "next image" at bounding box center [1297, 326] width 61 height 625
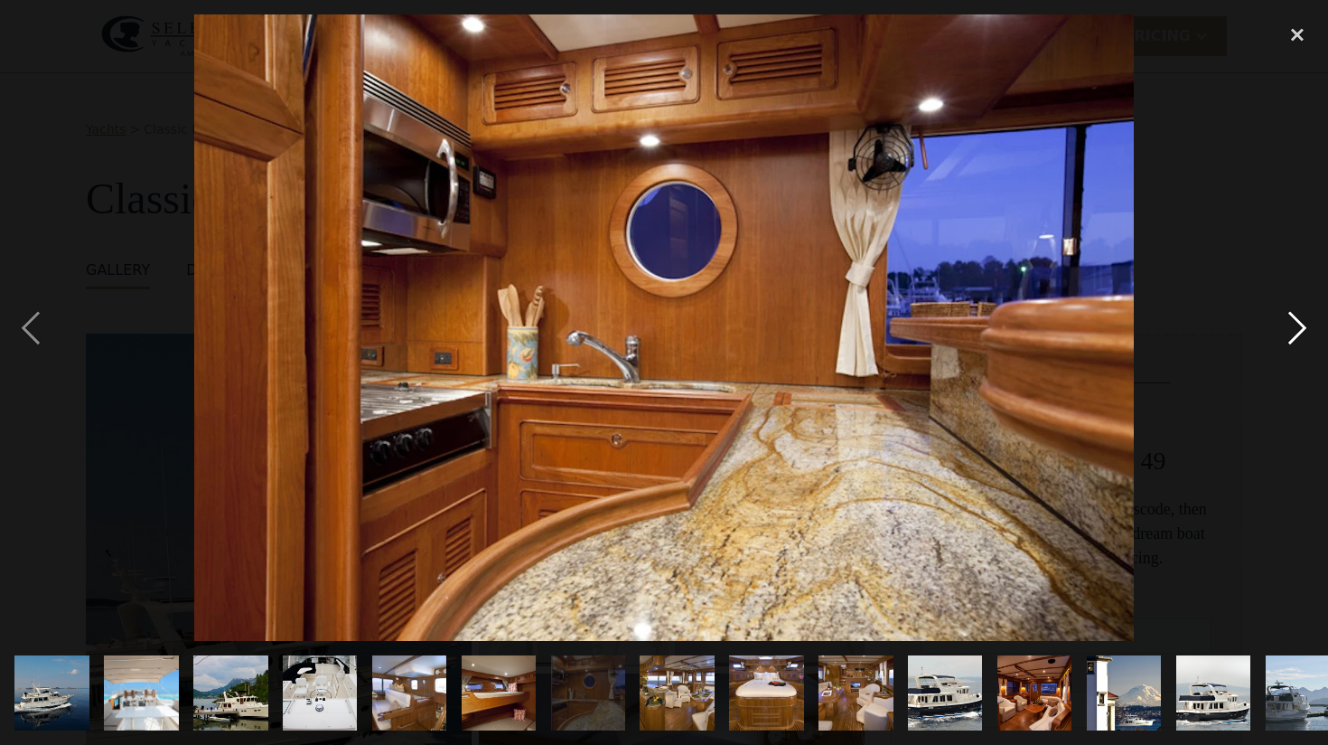
click at [1296, 330] on div "next image" at bounding box center [1297, 326] width 61 height 625
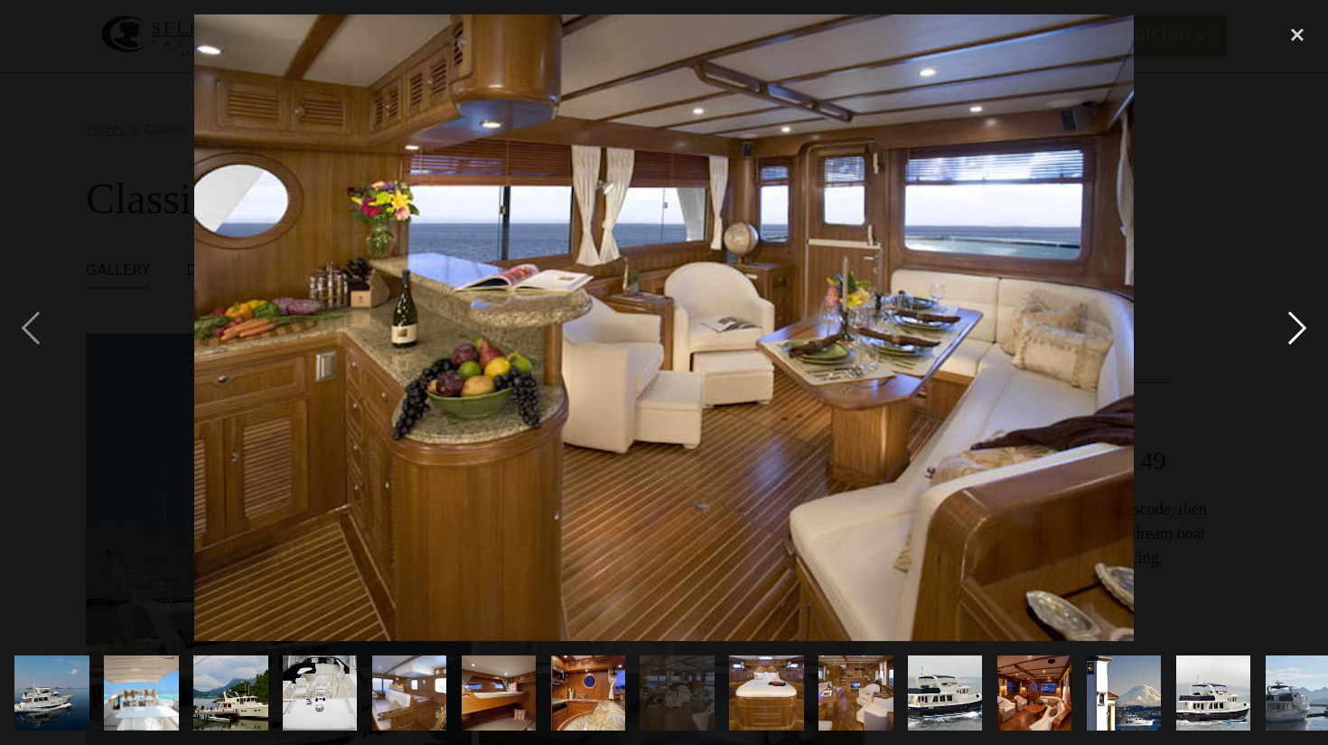
click at [1296, 330] on div "next image" at bounding box center [1297, 326] width 61 height 625
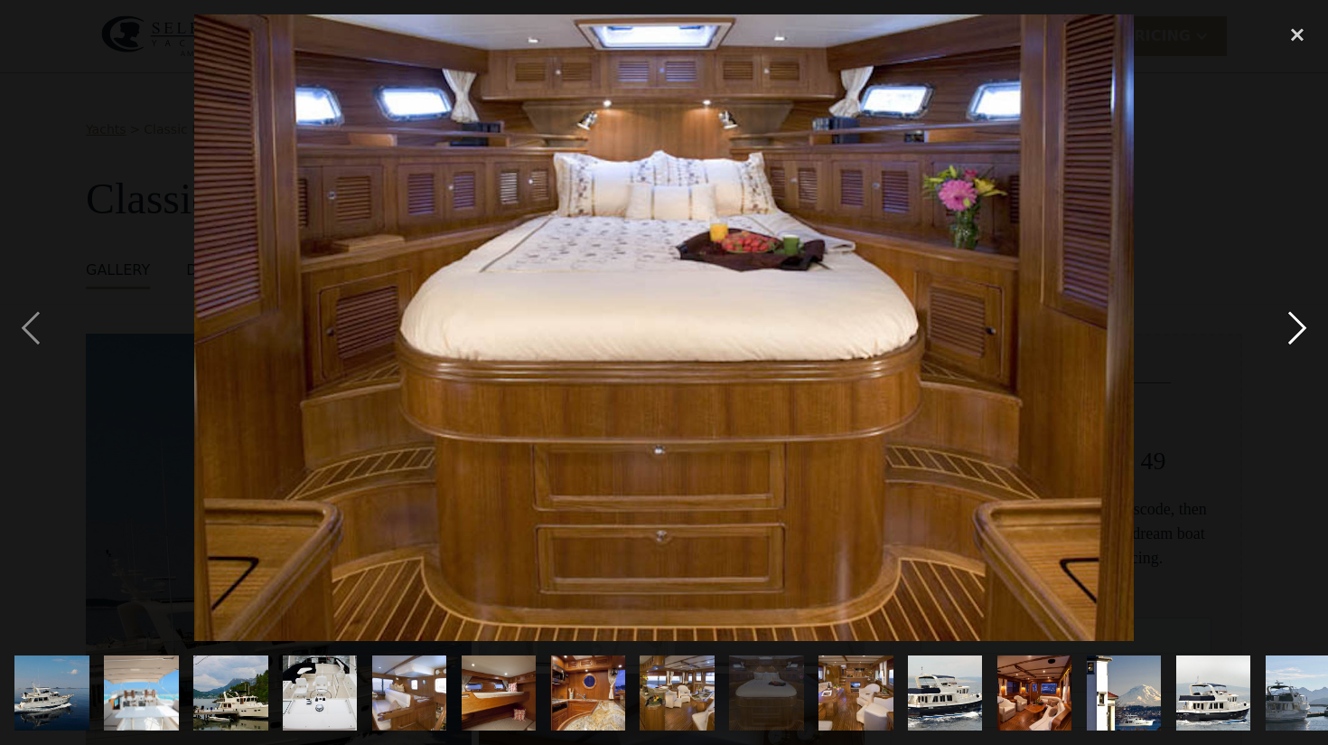
click at [1296, 330] on div "next image" at bounding box center [1297, 326] width 61 height 625
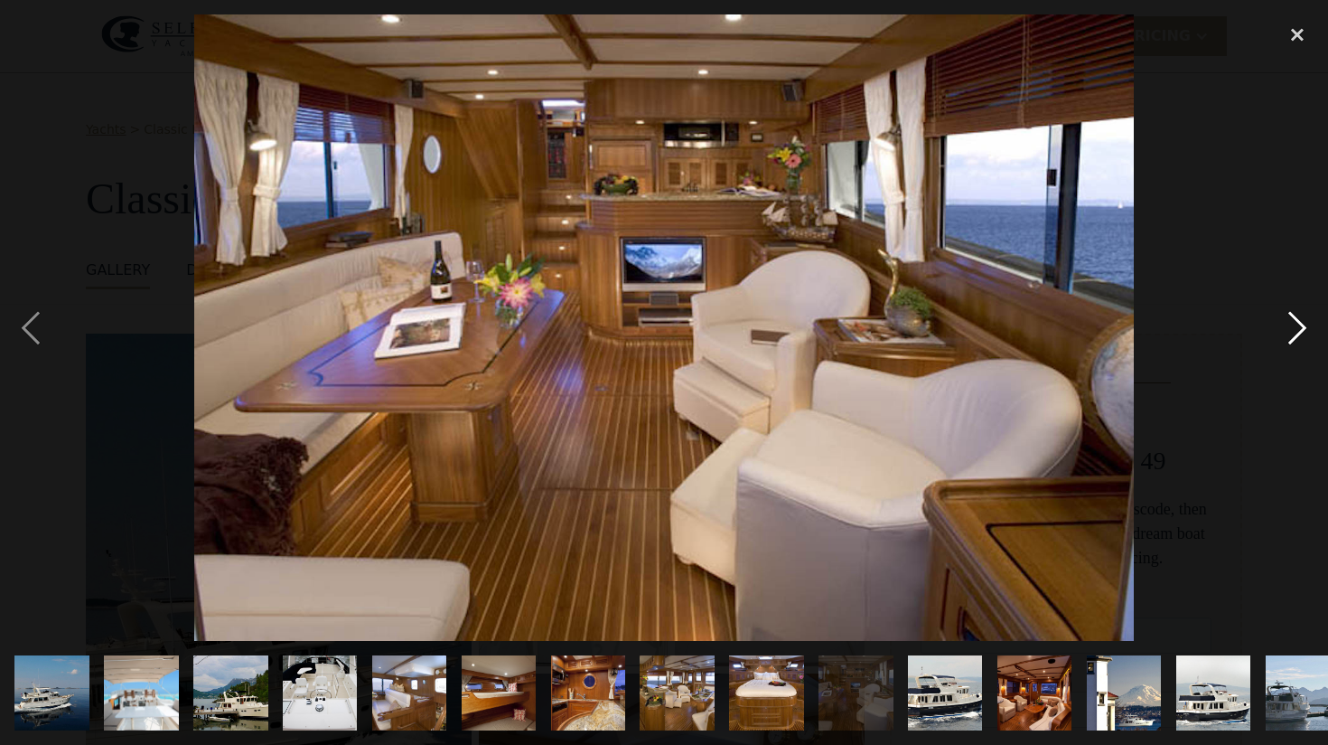
click at [1296, 330] on div "next image" at bounding box center [1297, 326] width 61 height 625
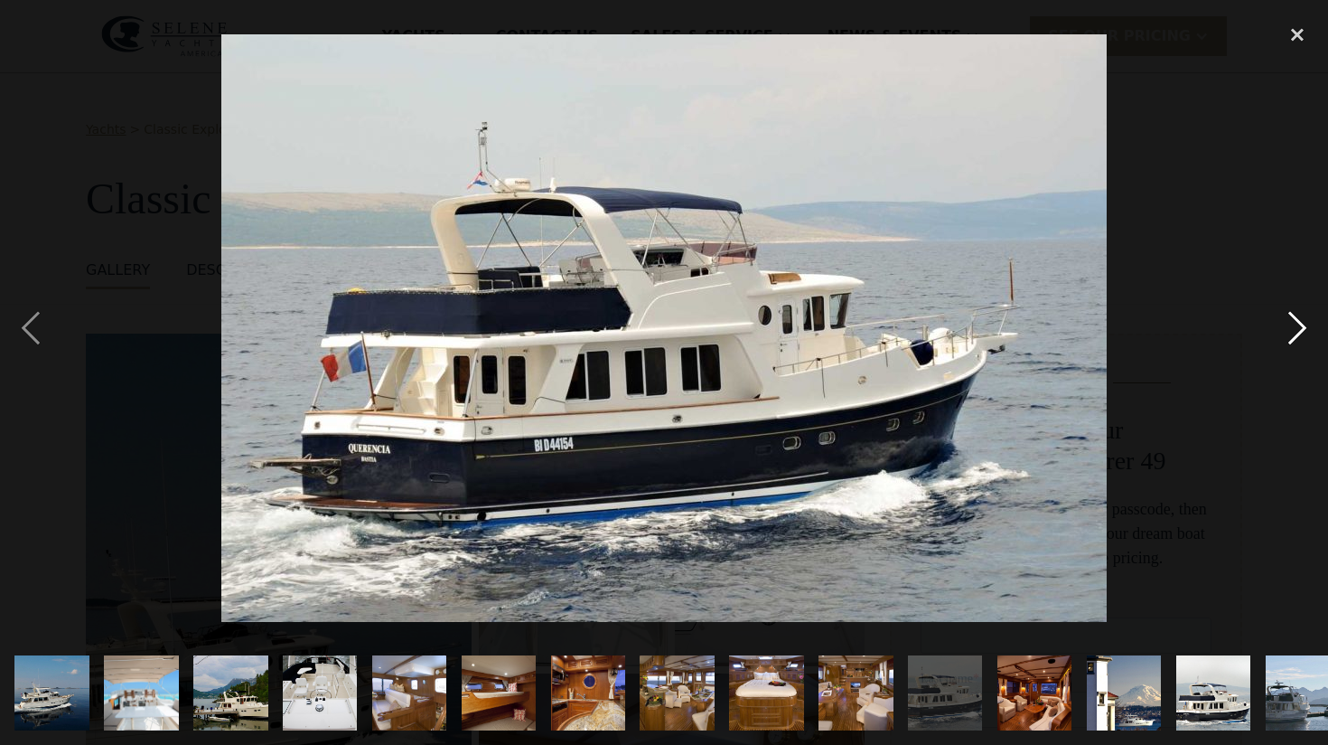
click at [1296, 330] on div "next image" at bounding box center [1297, 326] width 61 height 625
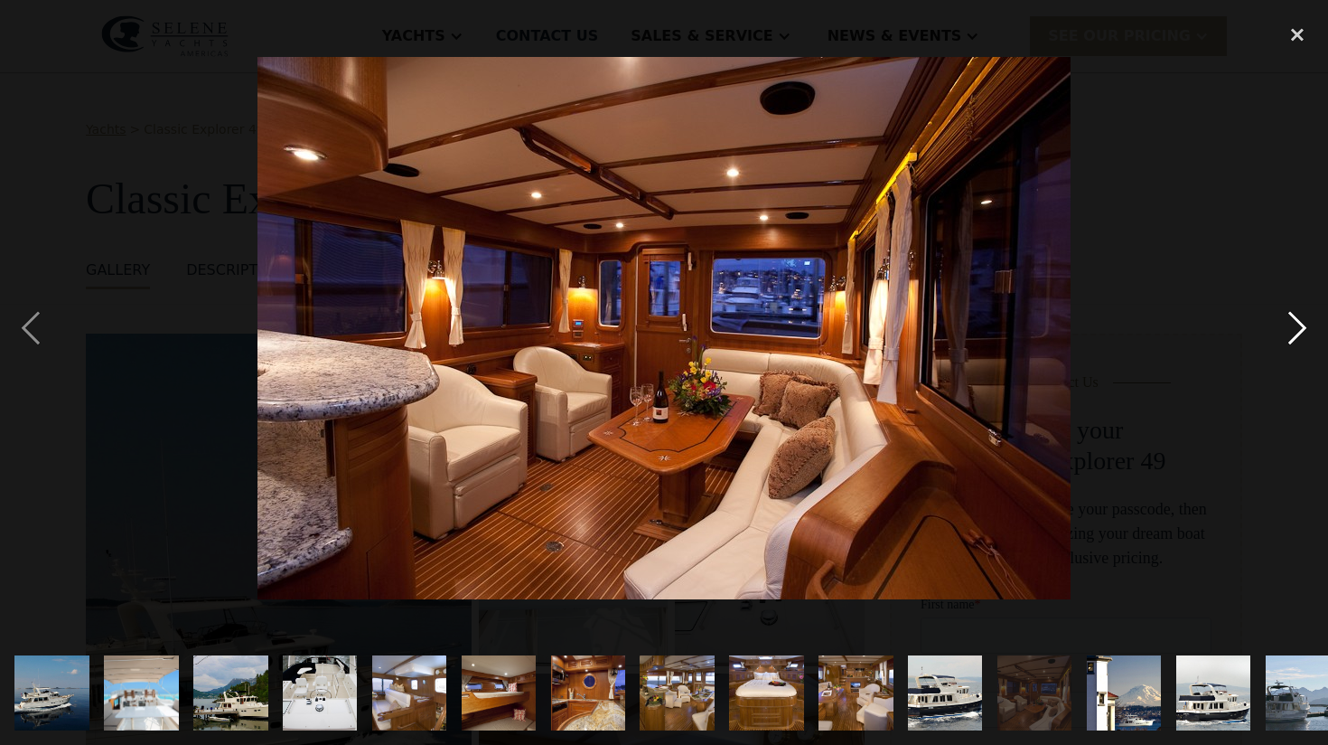
click at [1296, 330] on div "next image" at bounding box center [1297, 326] width 61 height 625
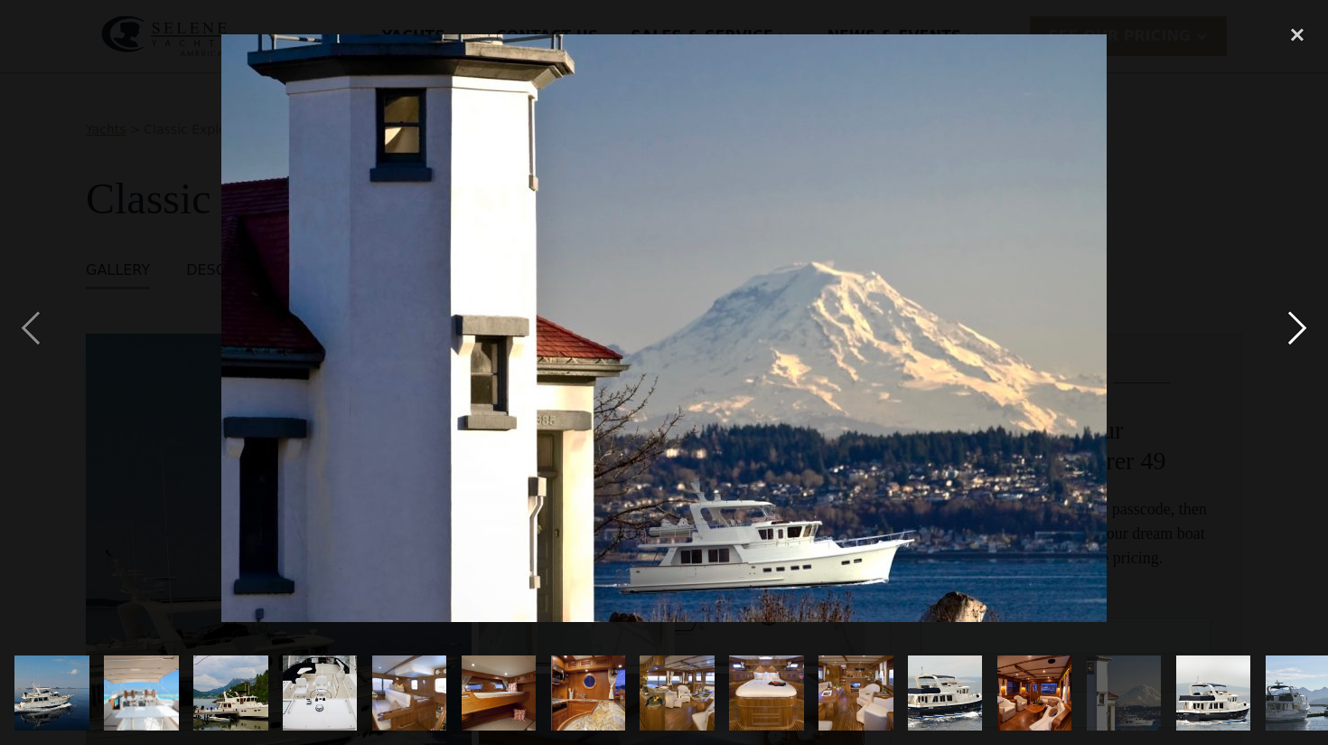
click at [1296, 330] on div "next image" at bounding box center [1297, 326] width 61 height 625
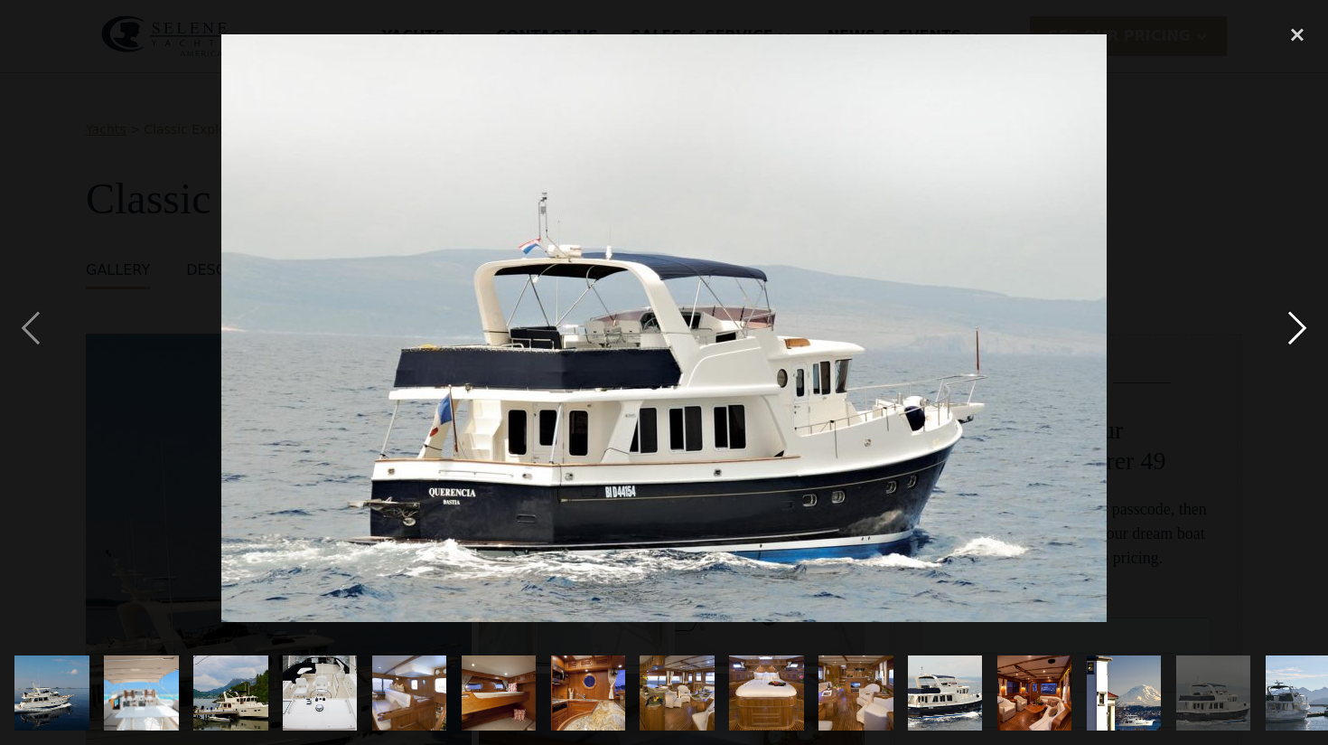
click at [1296, 330] on div "next image" at bounding box center [1297, 326] width 61 height 625
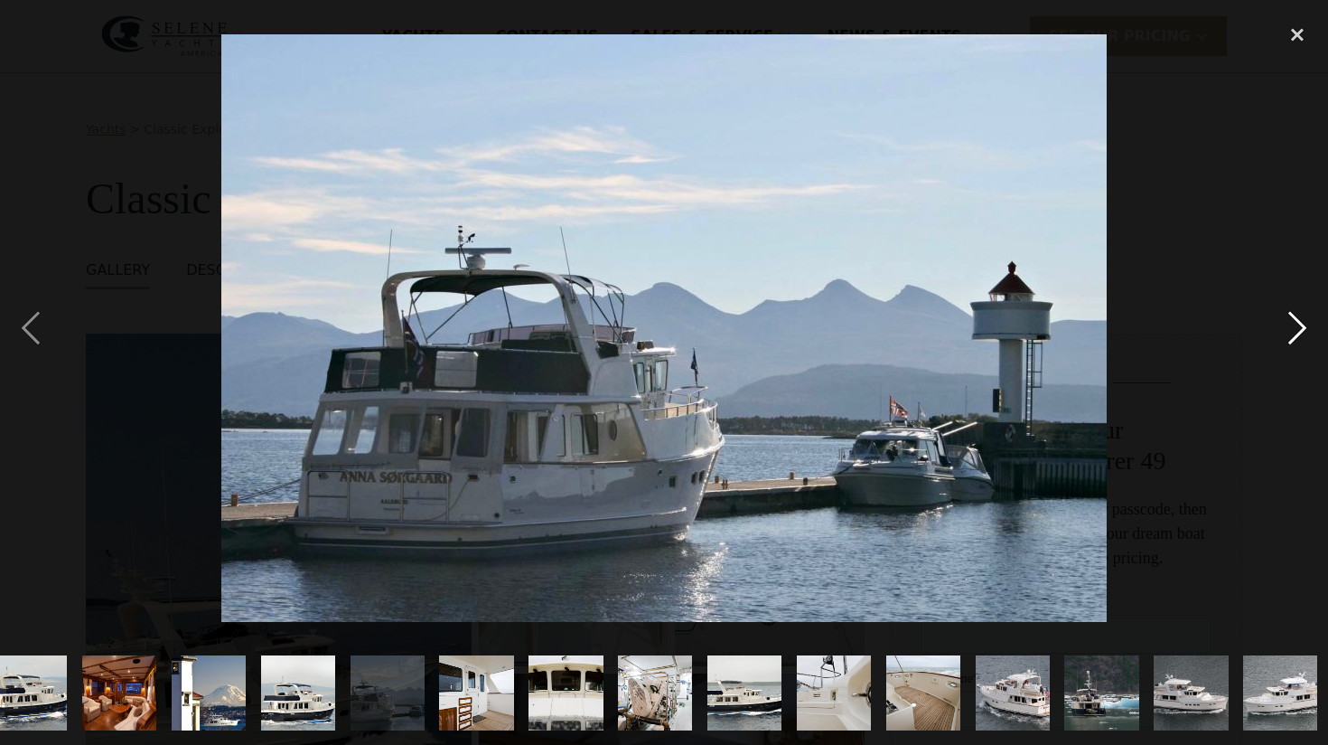
scroll to position [0, 920]
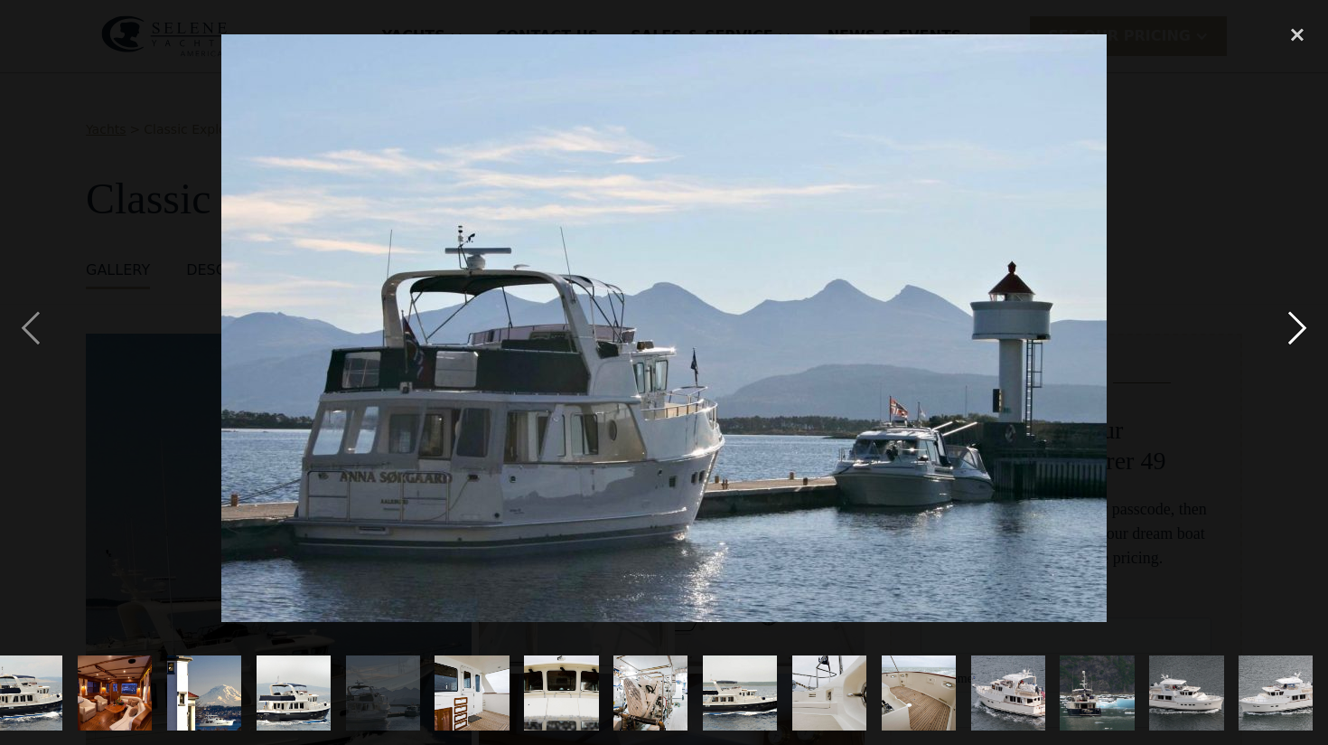
click at [1296, 330] on div "next image" at bounding box center [1297, 326] width 61 height 625
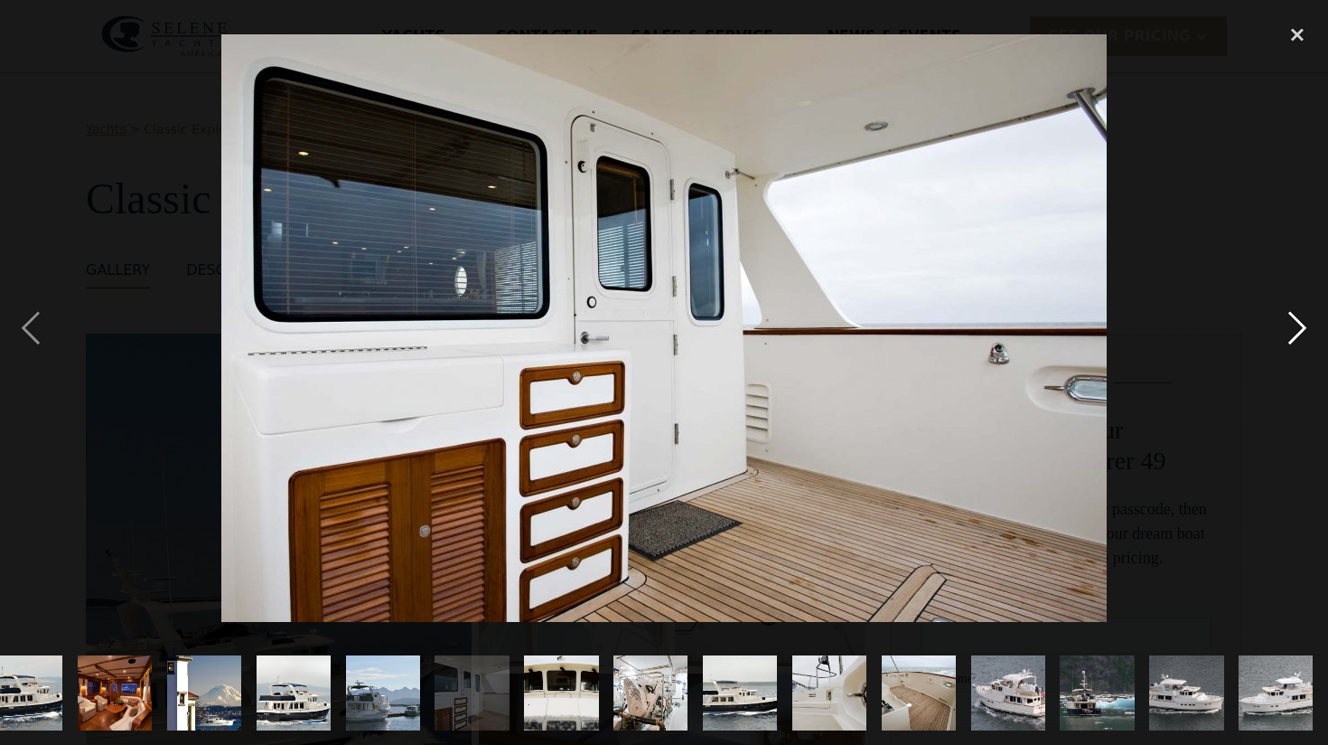
click at [1296, 330] on div "next image" at bounding box center [1297, 326] width 61 height 625
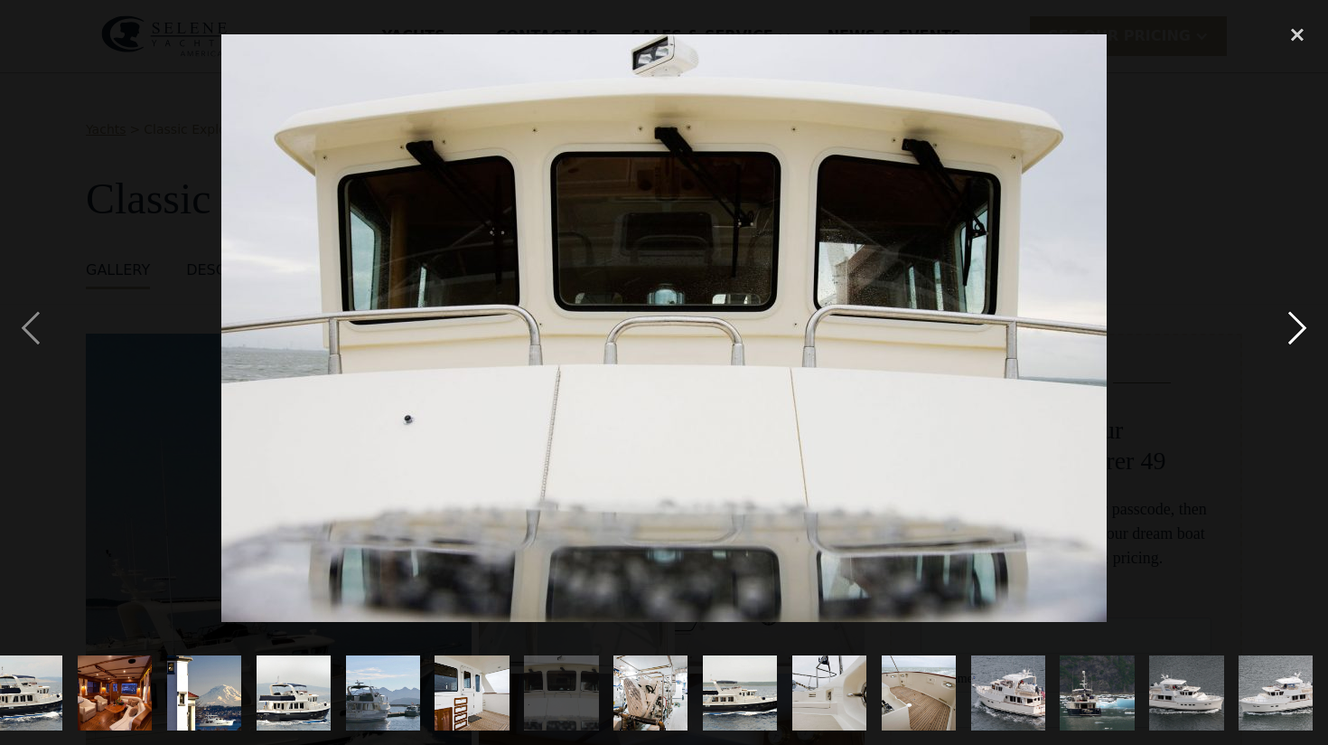
click at [1296, 330] on div "next image" at bounding box center [1297, 326] width 61 height 625
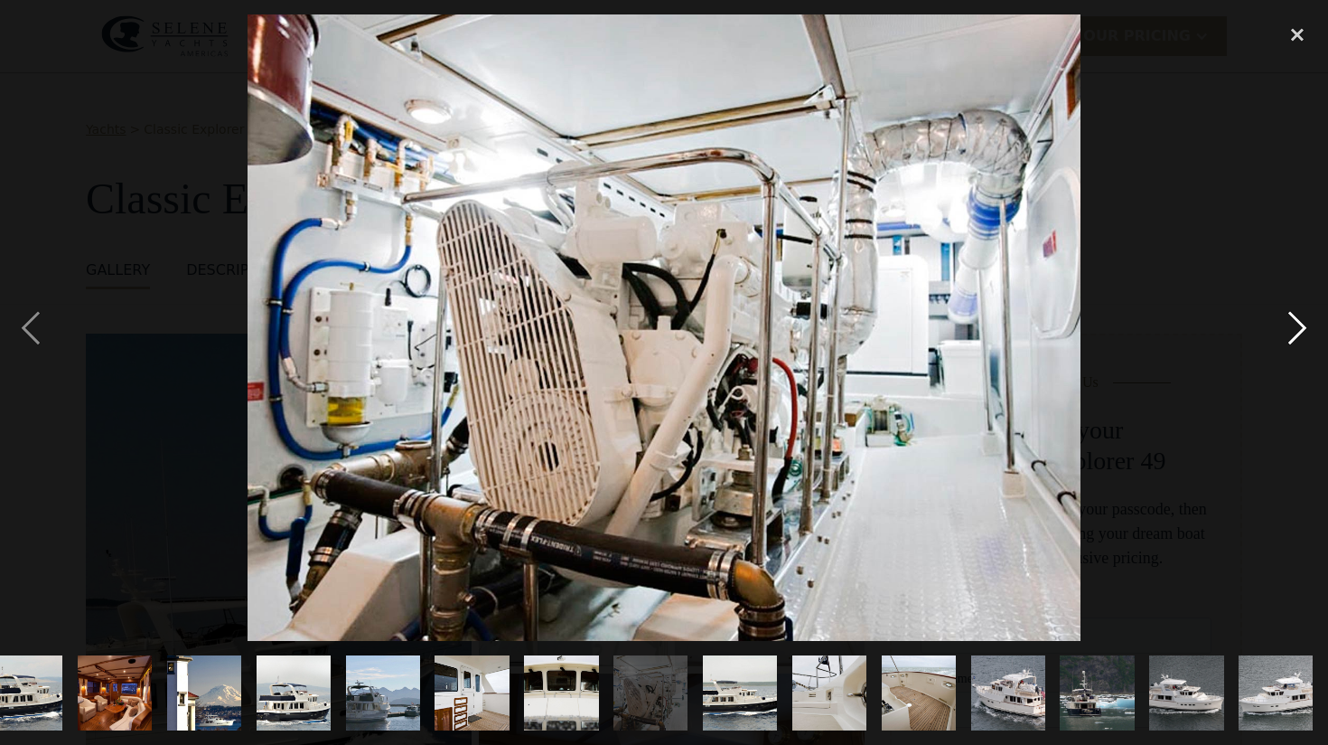
click at [1296, 330] on div "next image" at bounding box center [1297, 326] width 61 height 625
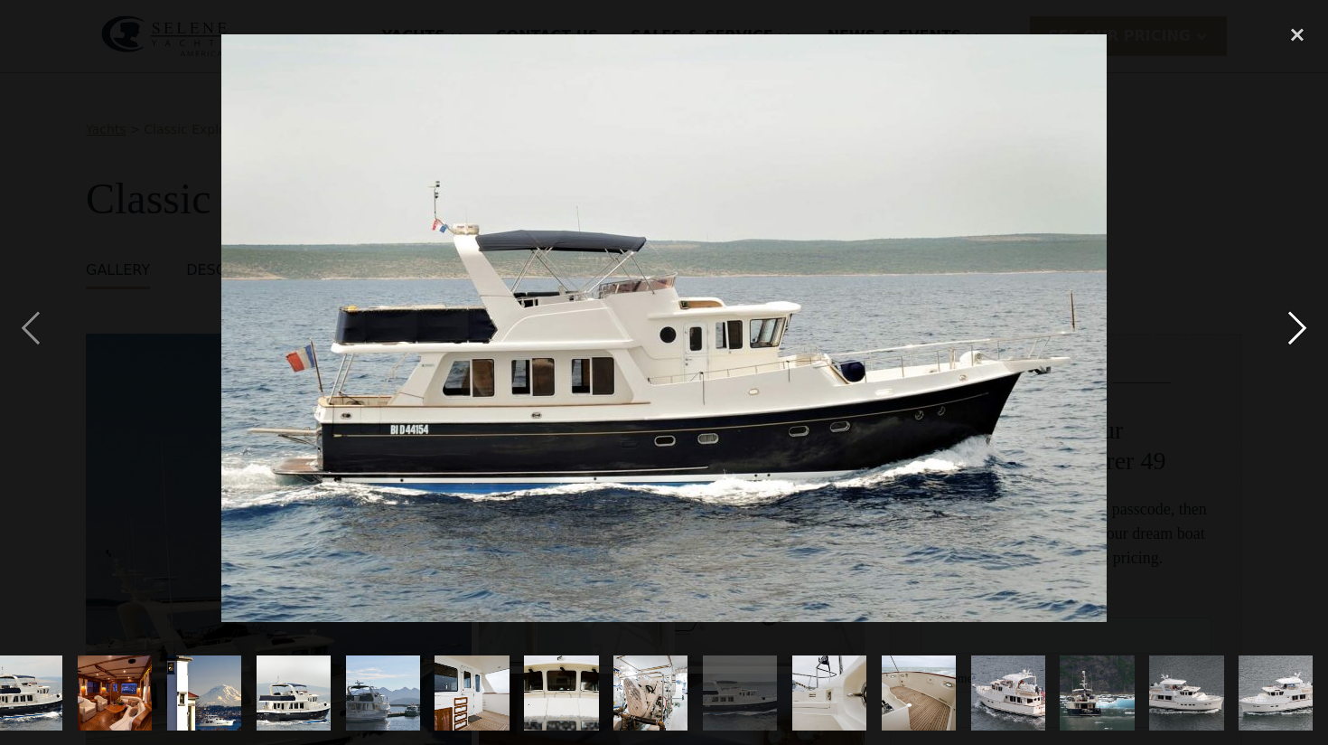
click at [1296, 330] on div "next image" at bounding box center [1297, 326] width 61 height 625
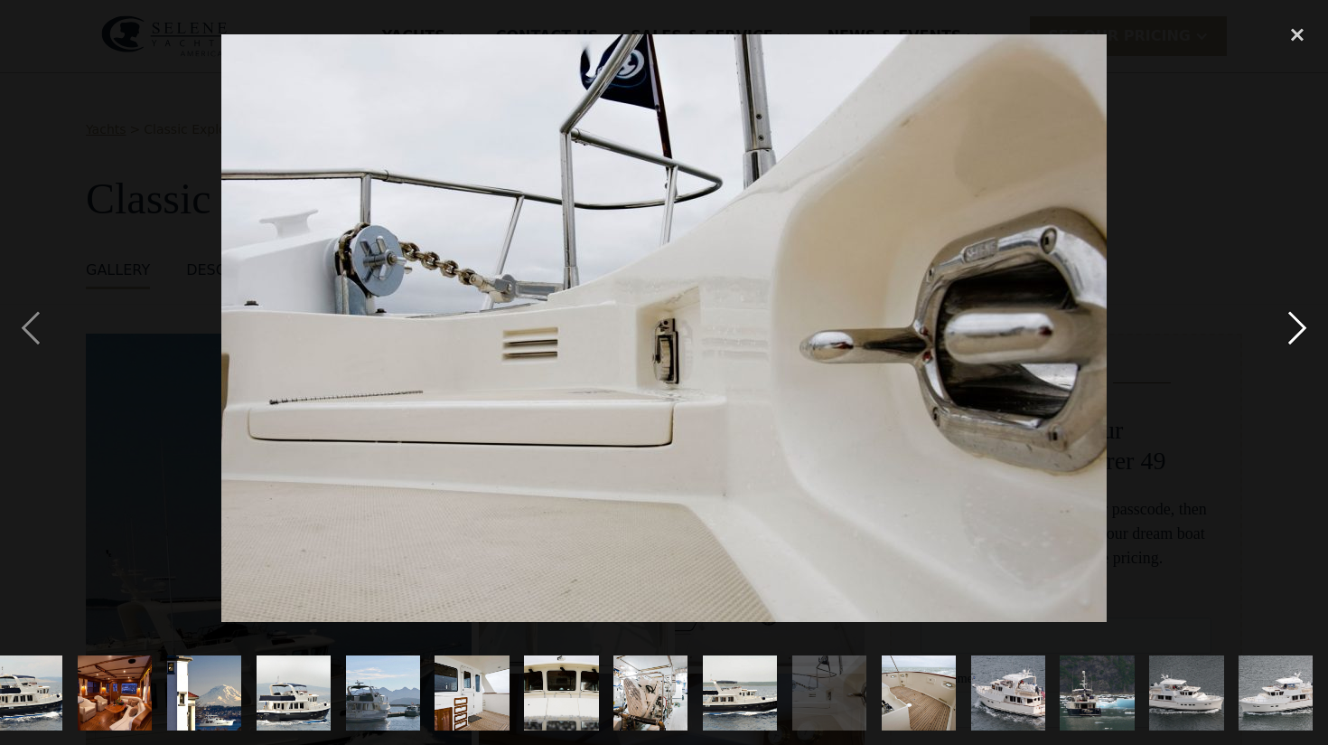
click at [1296, 330] on div "next image" at bounding box center [1297, 326] width 61 height 625
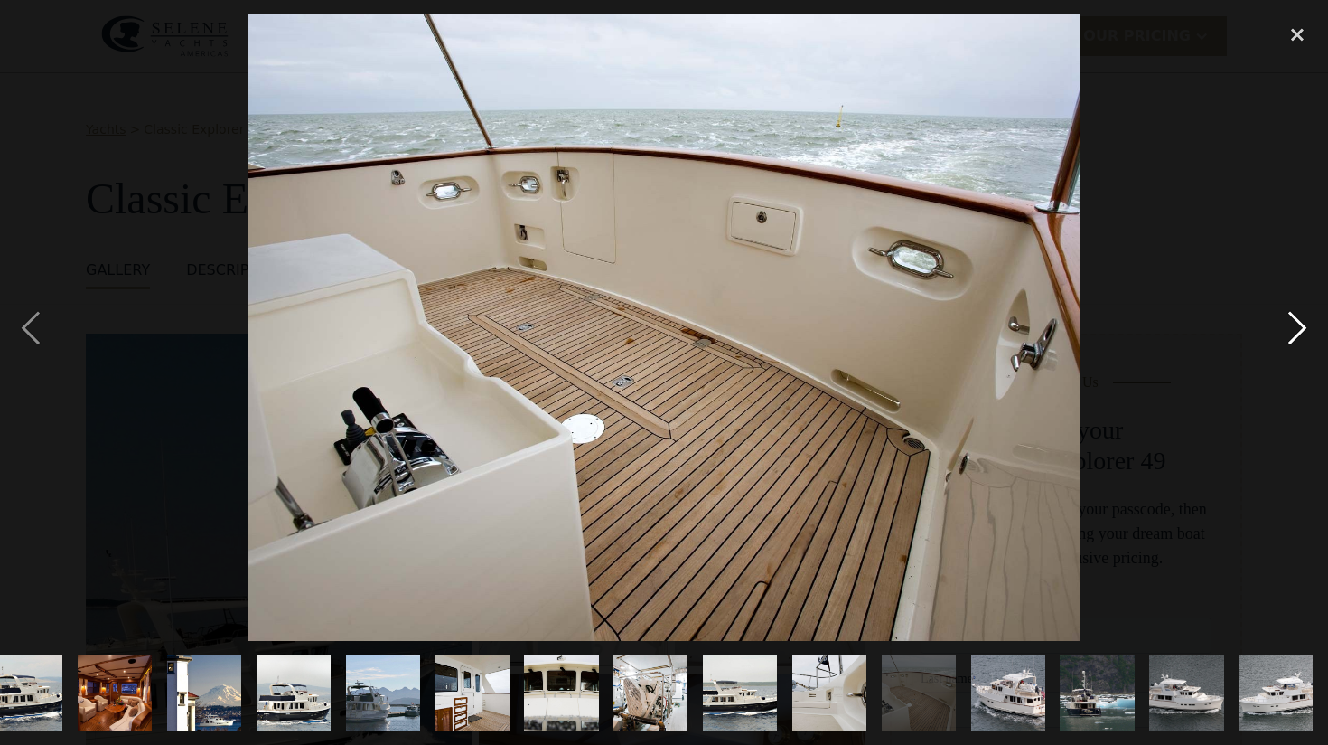
click at [1296, 330] on div "next image" at bounding box center [1297, 326] width 61 height 625
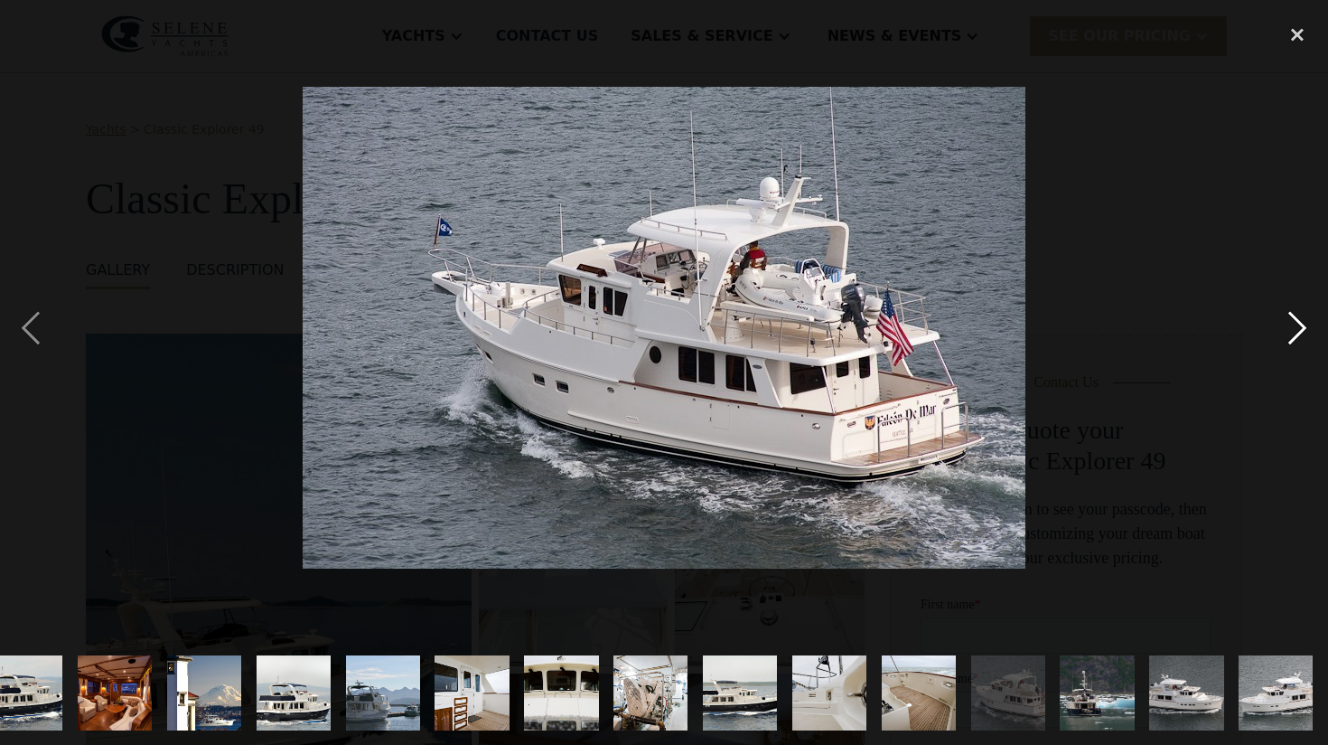
click at [1296, 330] on div "next image" at bounding box center [1297, 326] width 61 height 625
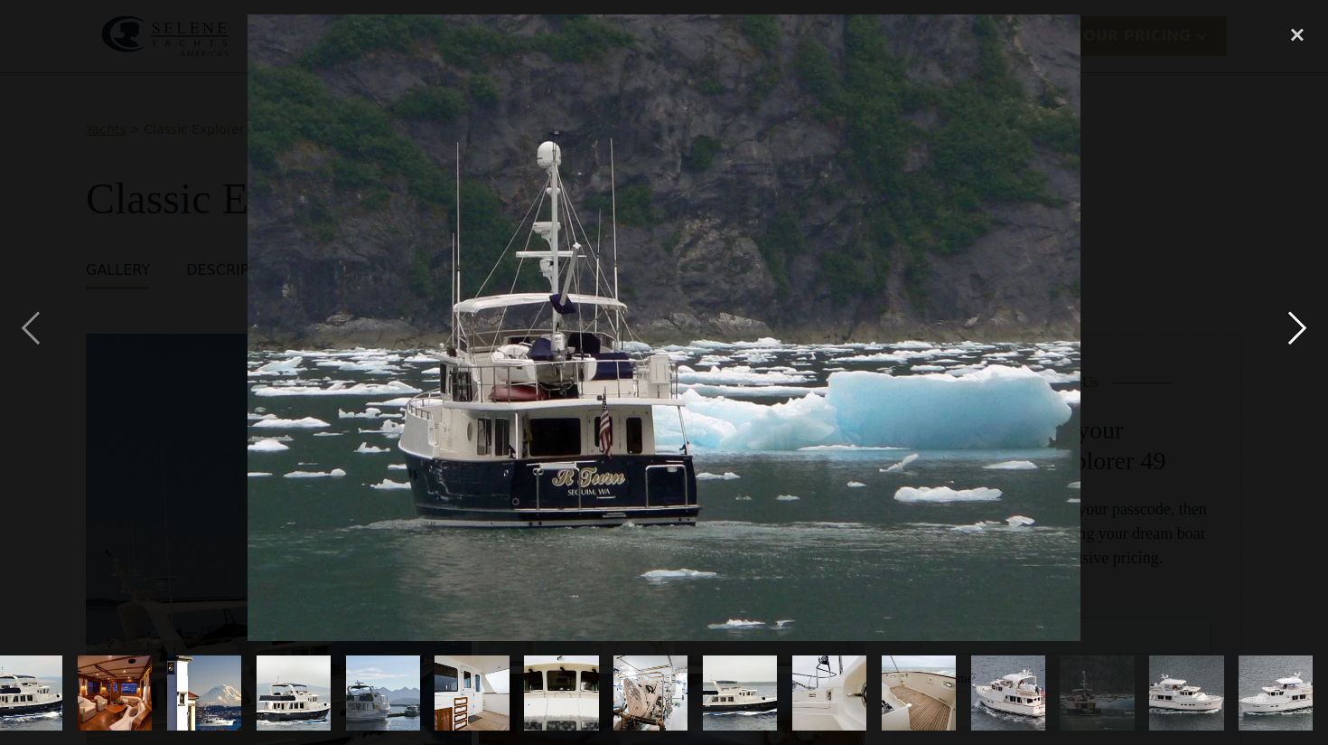
click at [1296, 330] on div "next image" at bounding box center [1297, 326] width 61 height 625
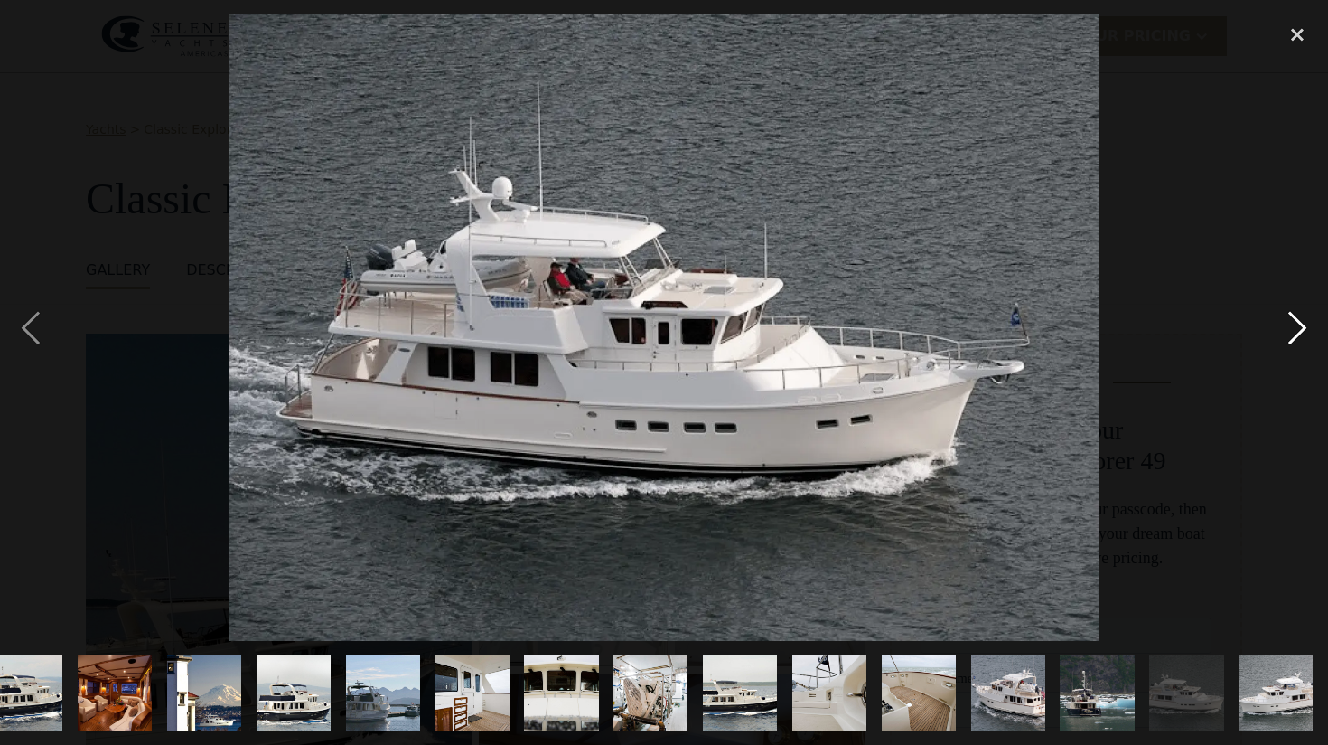
click at [1296, 330] on div "next image" at bounding box center [1297, 326] width 61 height 625
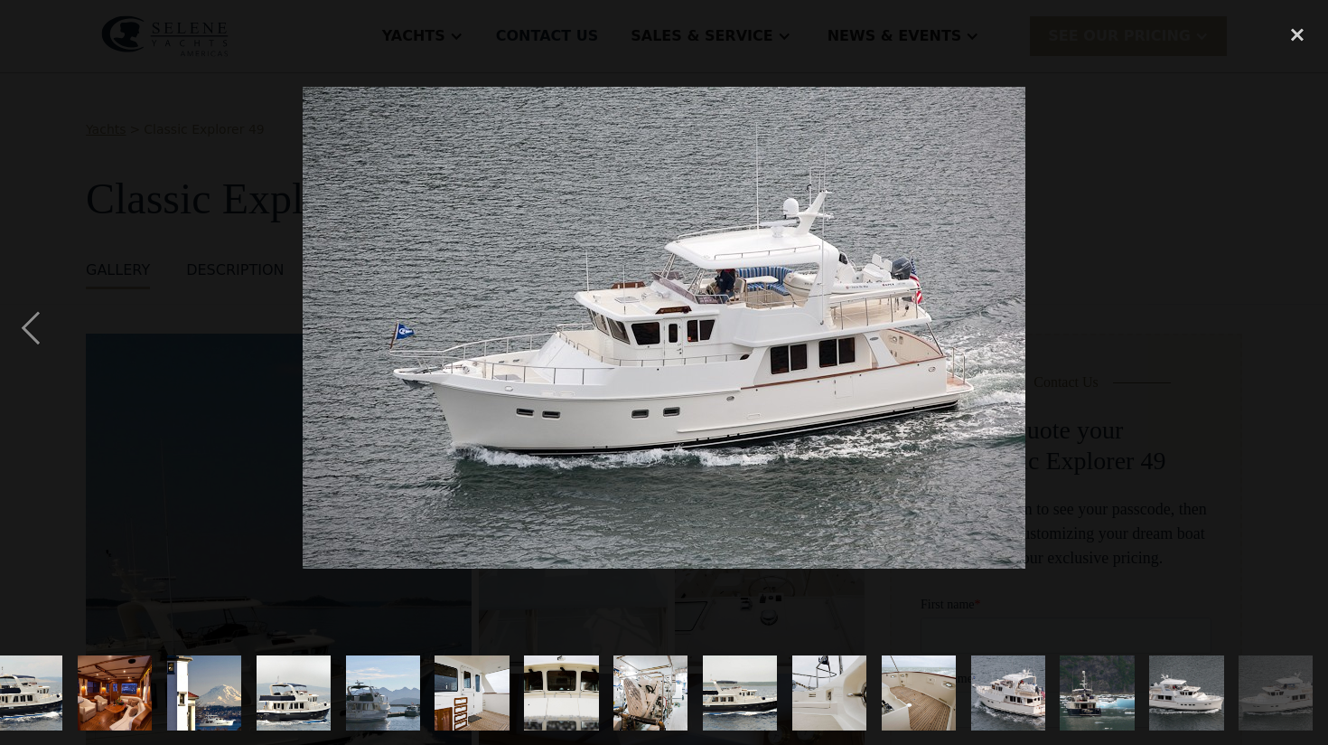
click at [1296, 330] on div "next image" at bounding box center [1297, 326] width 61 height 625
click at [1300, 32] on div "close lightbox" at bounding box center [1297, 34] width 61 height 40
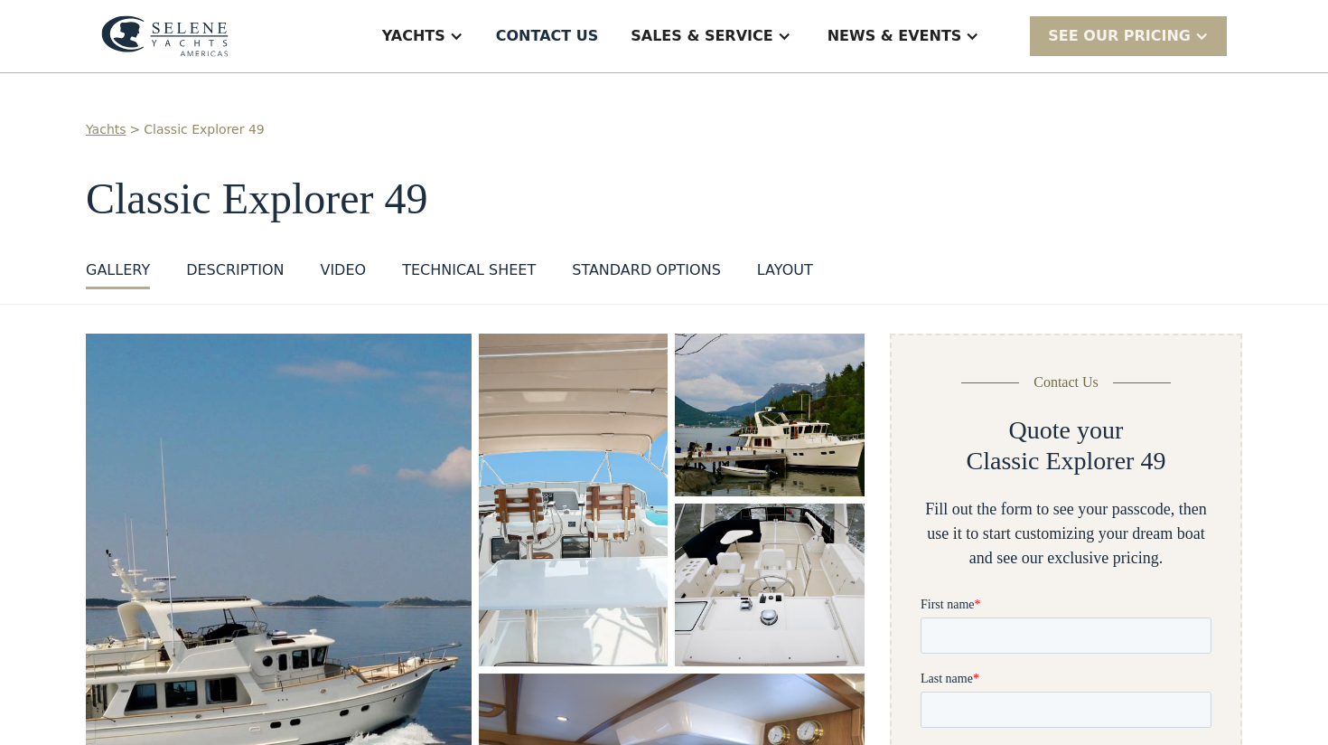
scroll to position [0, 0]
